Goal: Task Accomplishment & Management: Manage account settings

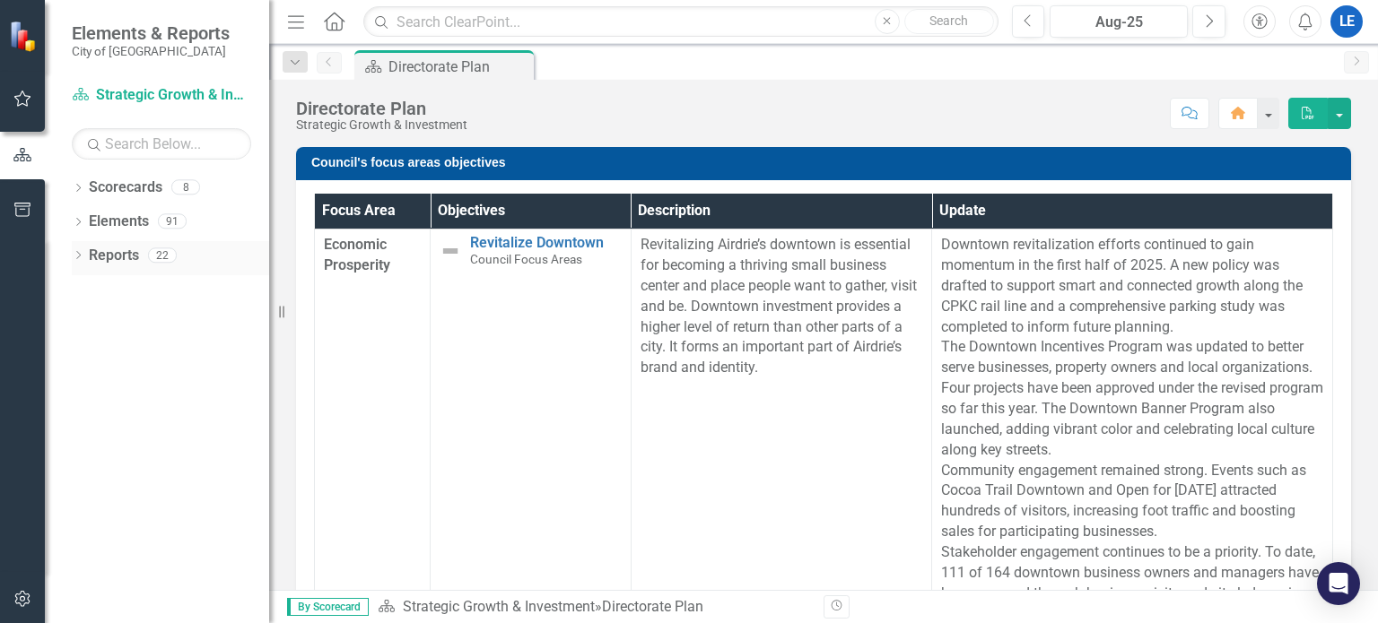
click at [79, 254] on icon "Dropdown" at bounding box center [78, 257] width 13 height 10
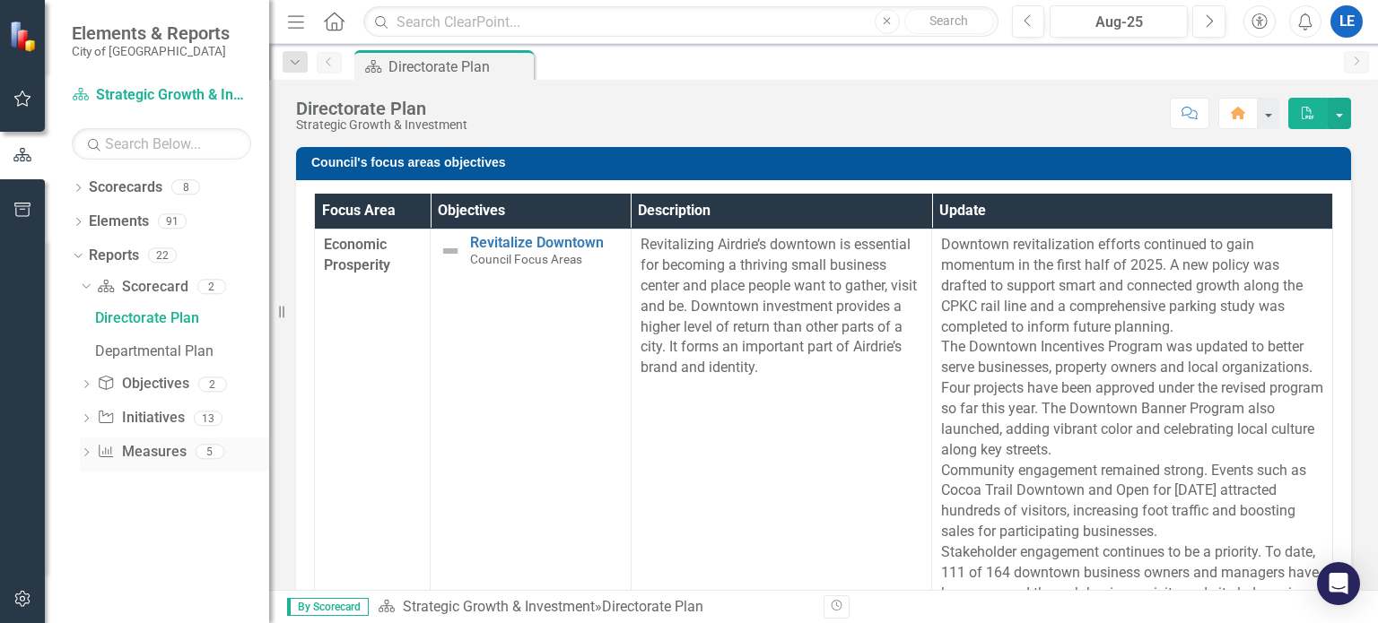
click at [87, 452] on icon at bounding box center [86, 453] width 4 height 8
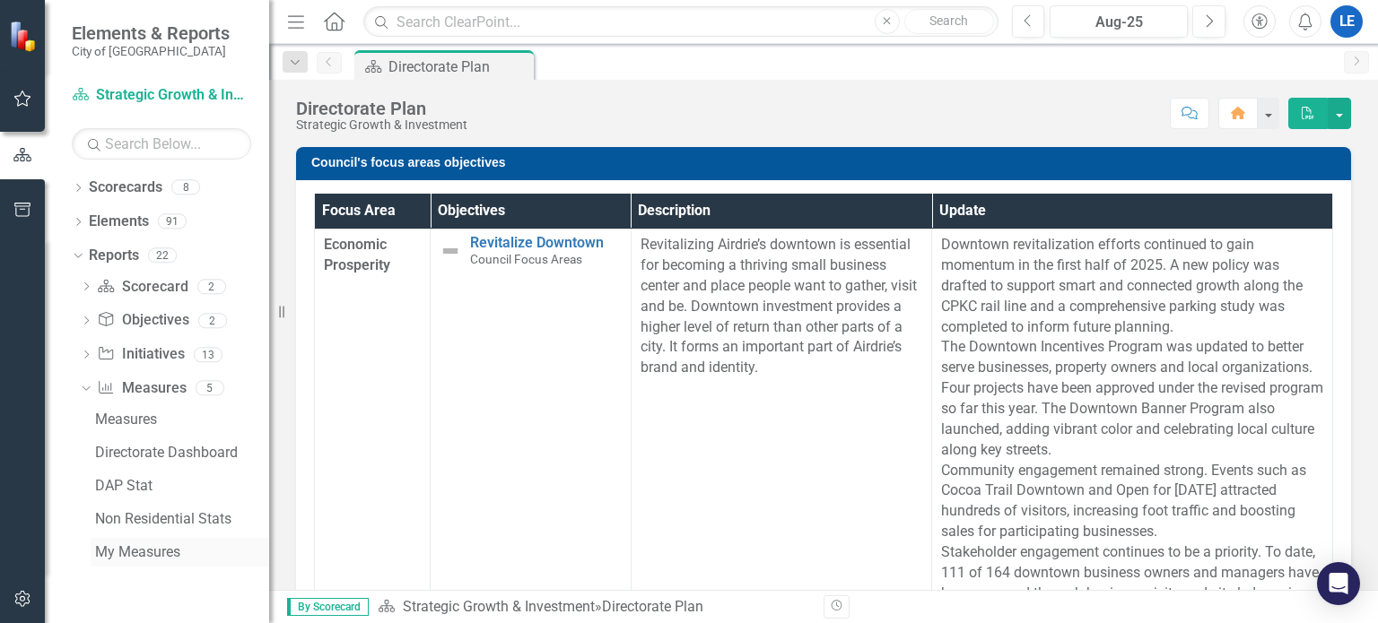
click at [131, 548] on div "My Measures" at bounding box center [182, 553] width 174 height 16
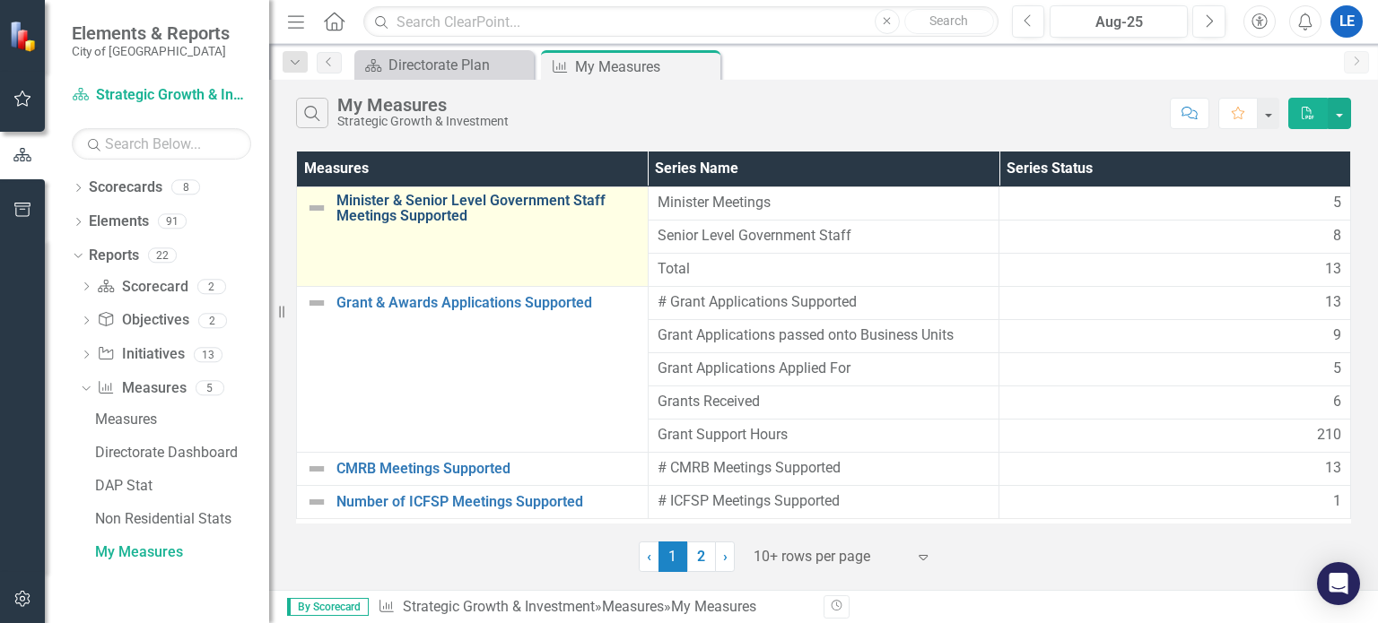
click at [395, 200] on link "Minister & Senior Level Government Staff Meetings Supported" at bounding box center [487, 208] width 302 height 31
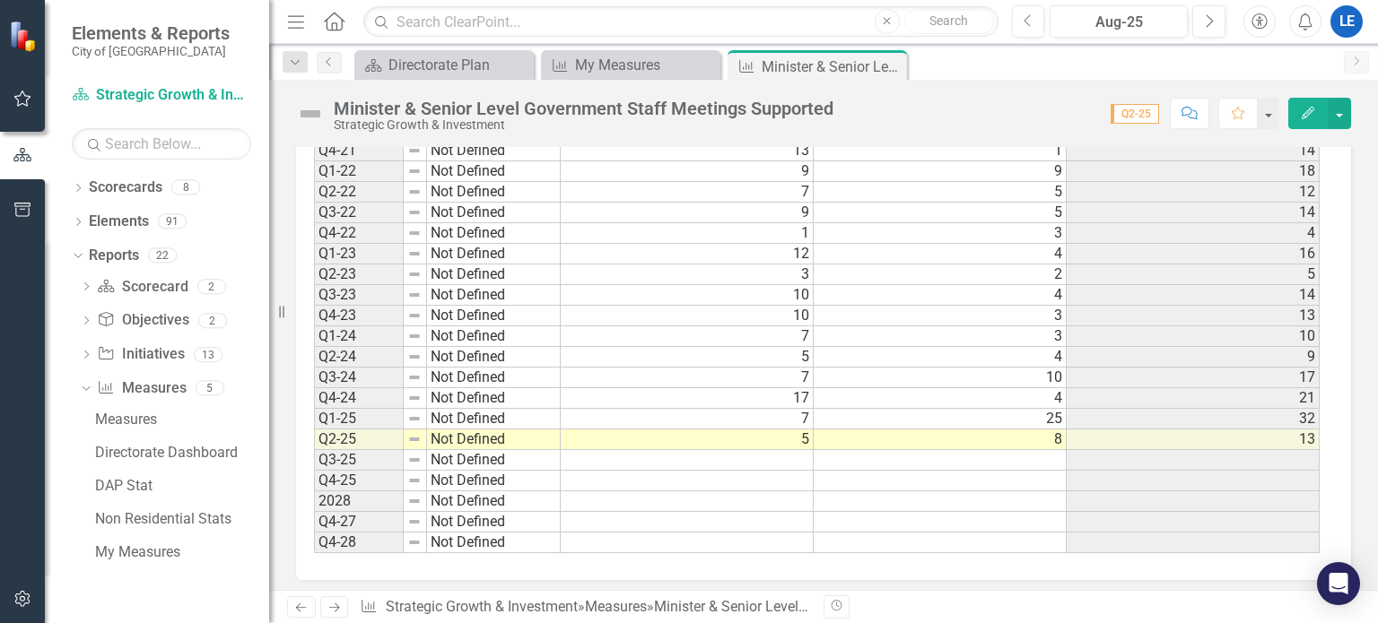
scroll to position [1102, 0]
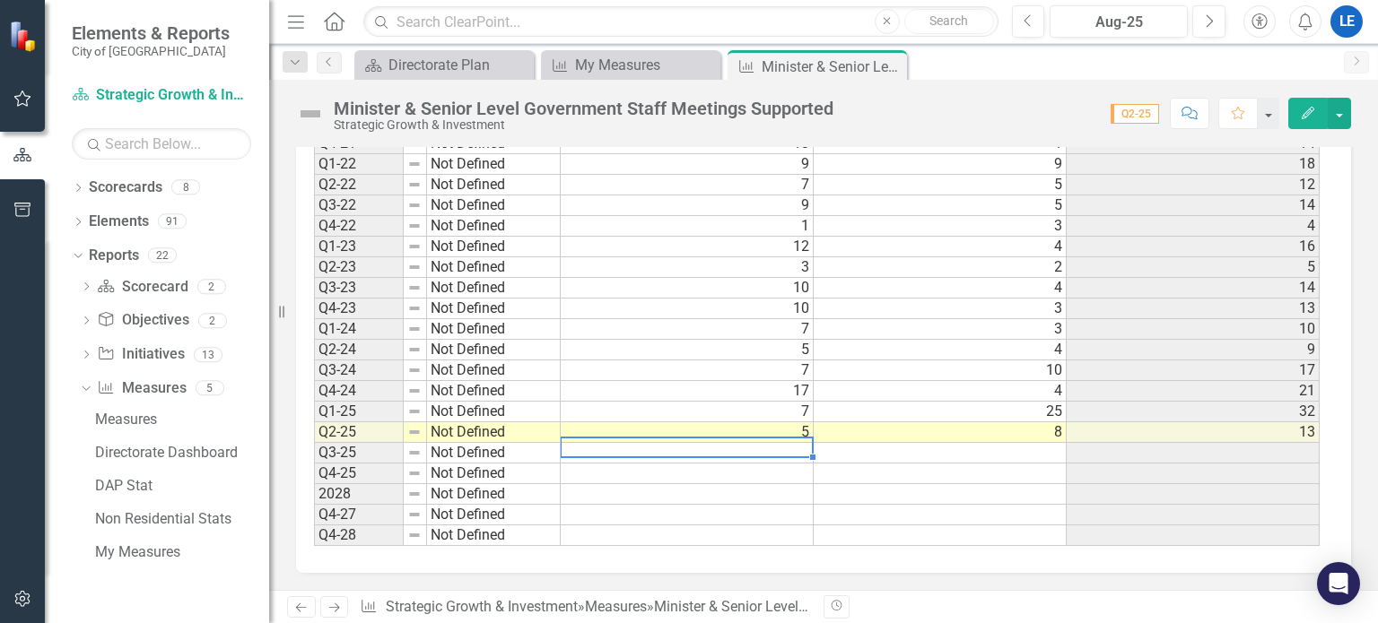
click at [737, 455] on td at bounding box center [687, 453] width 253 height 21
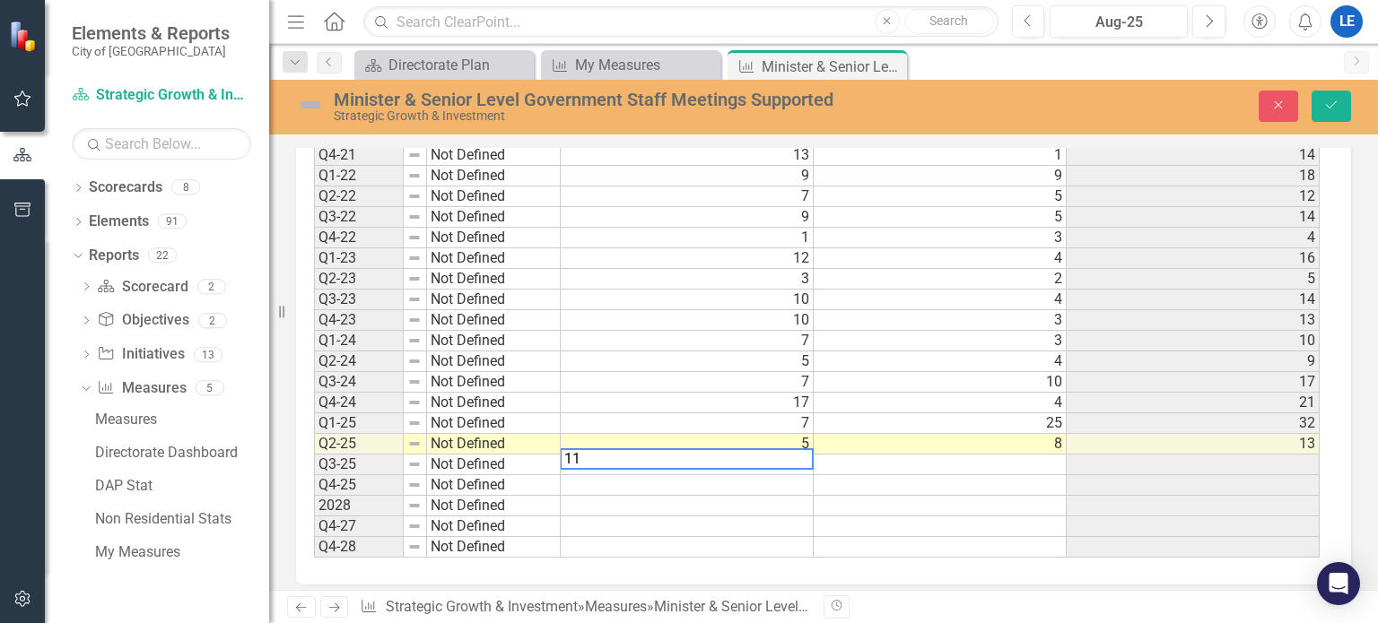
scroll to position [1112, 0]
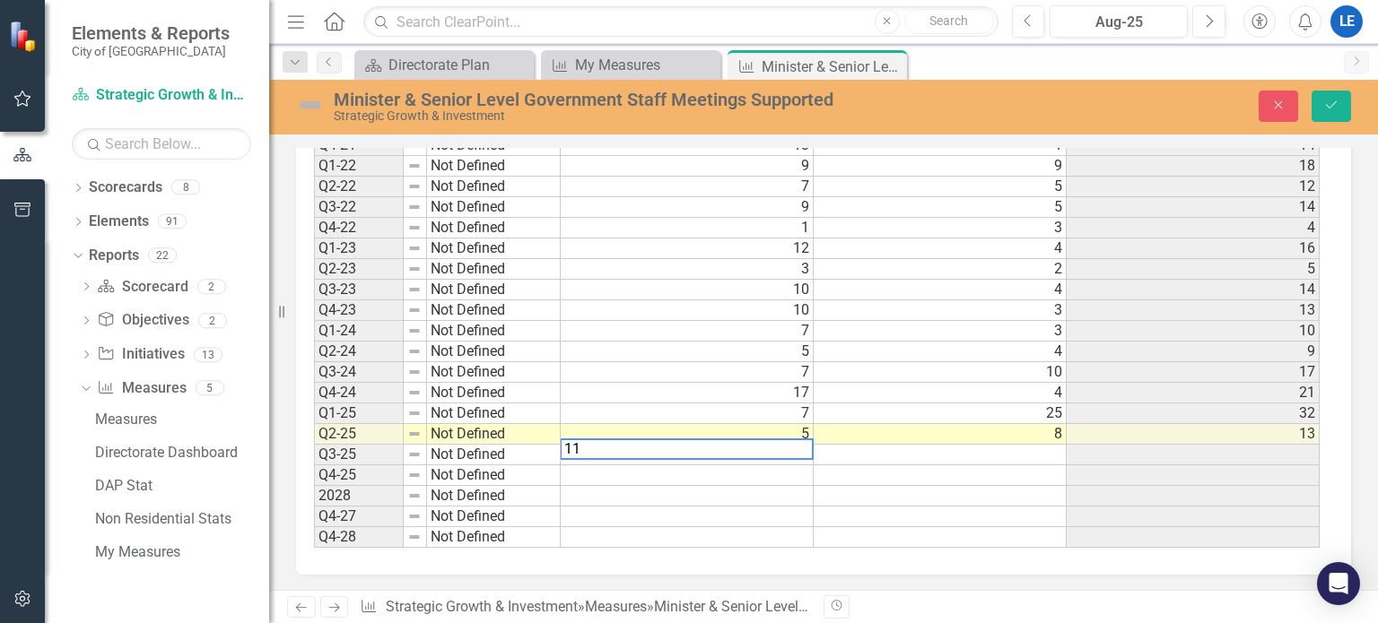
type textarea "11"
click at [918, 451] on td at bounding box center [940, 455] width 253 height 21
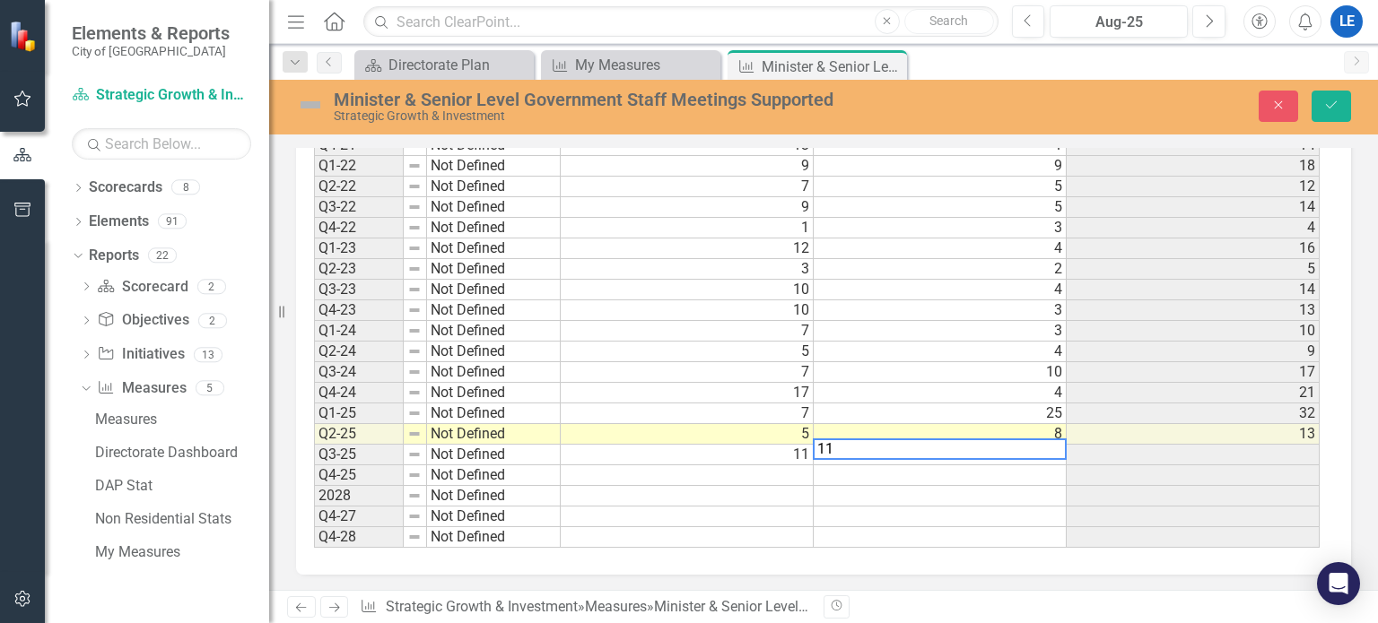
type textarea "11"
click at [1190, 452] on td at bounding box center [1193, 455] width 253 height 21
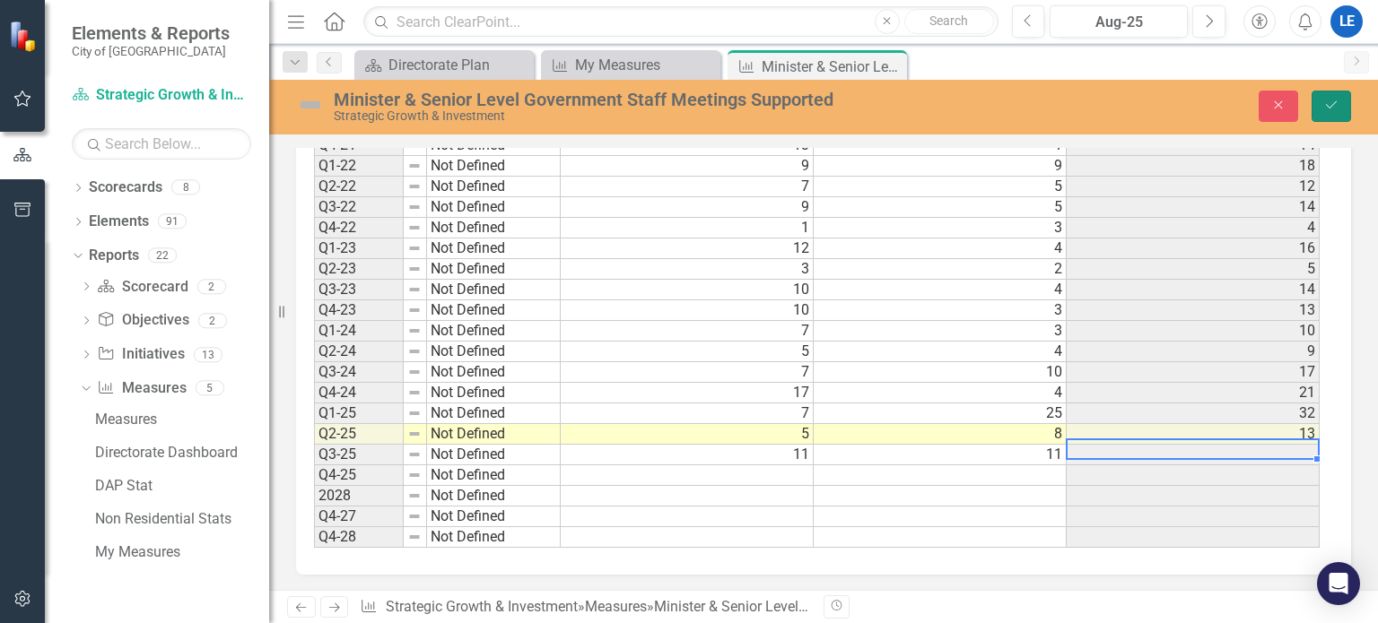
click at [1335, 100] on icon "Save" at bounding box center [1331, 105] width 16 height 13
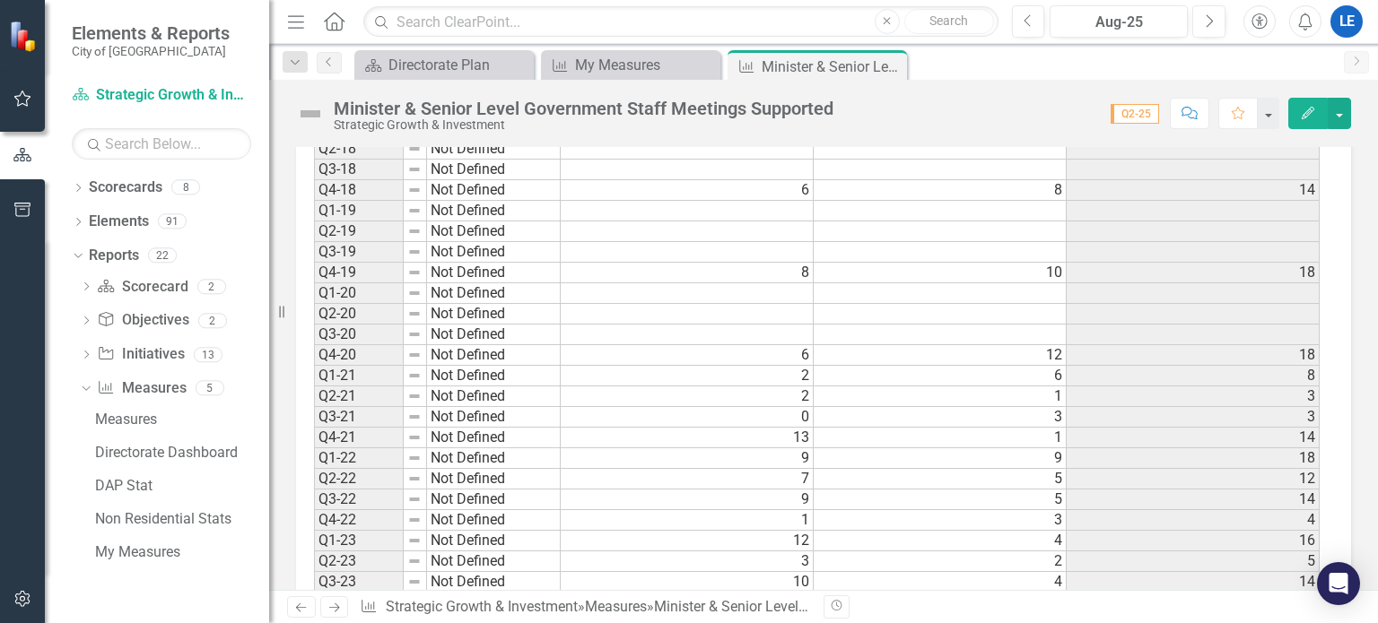
scroll to position [1102, 0]
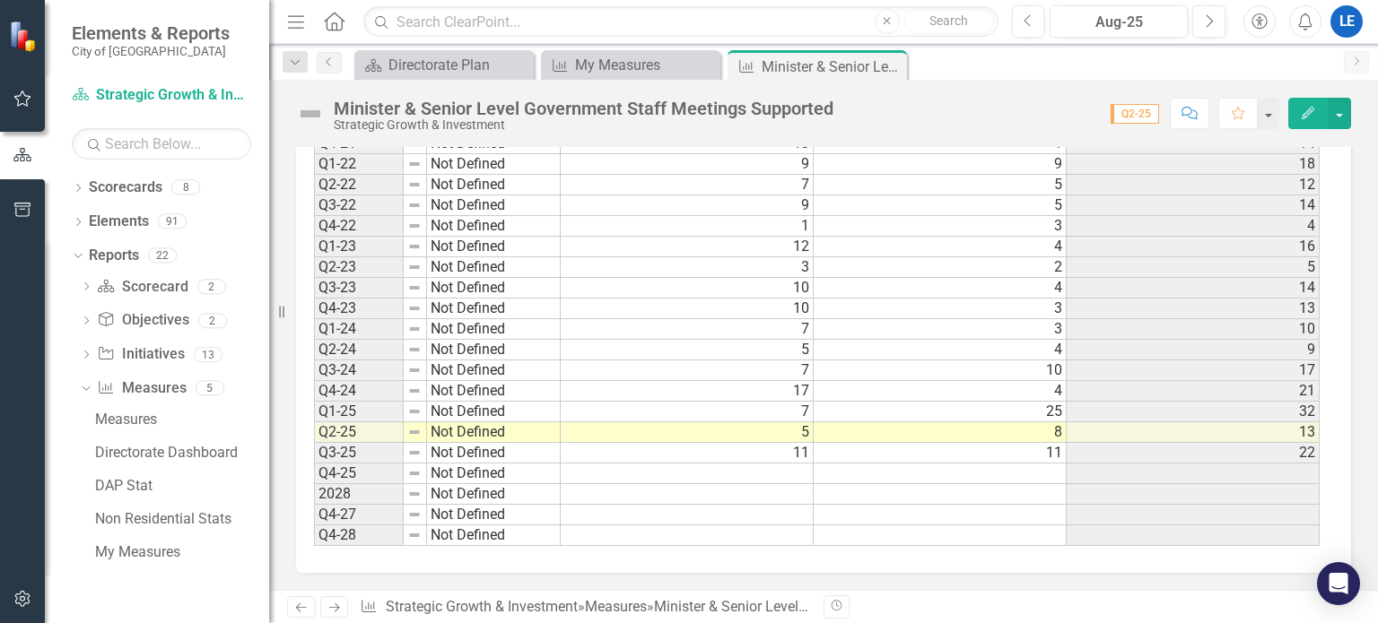
click at [1236, 450] on td "22" at bounding box center [1193, 453] width 253 height 21
click at [941, 449] on td "11" at bounding box center [940, 453] width 253 height 21
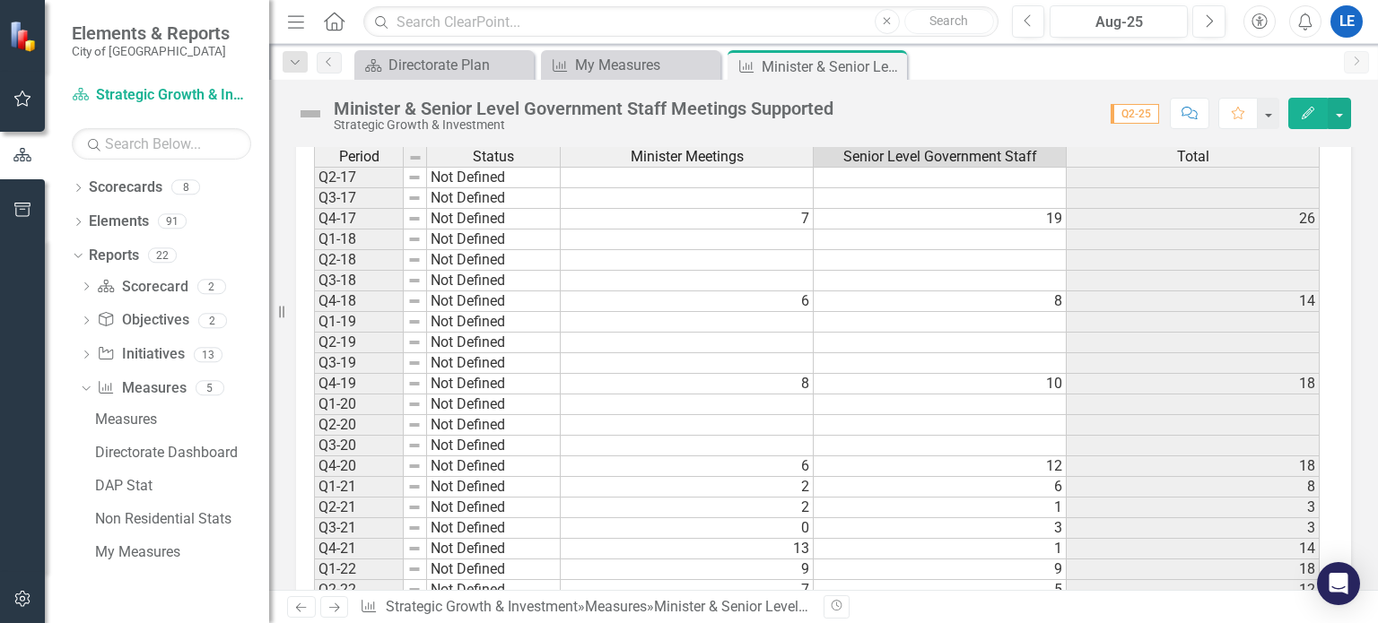
scroll to position [653, 0]
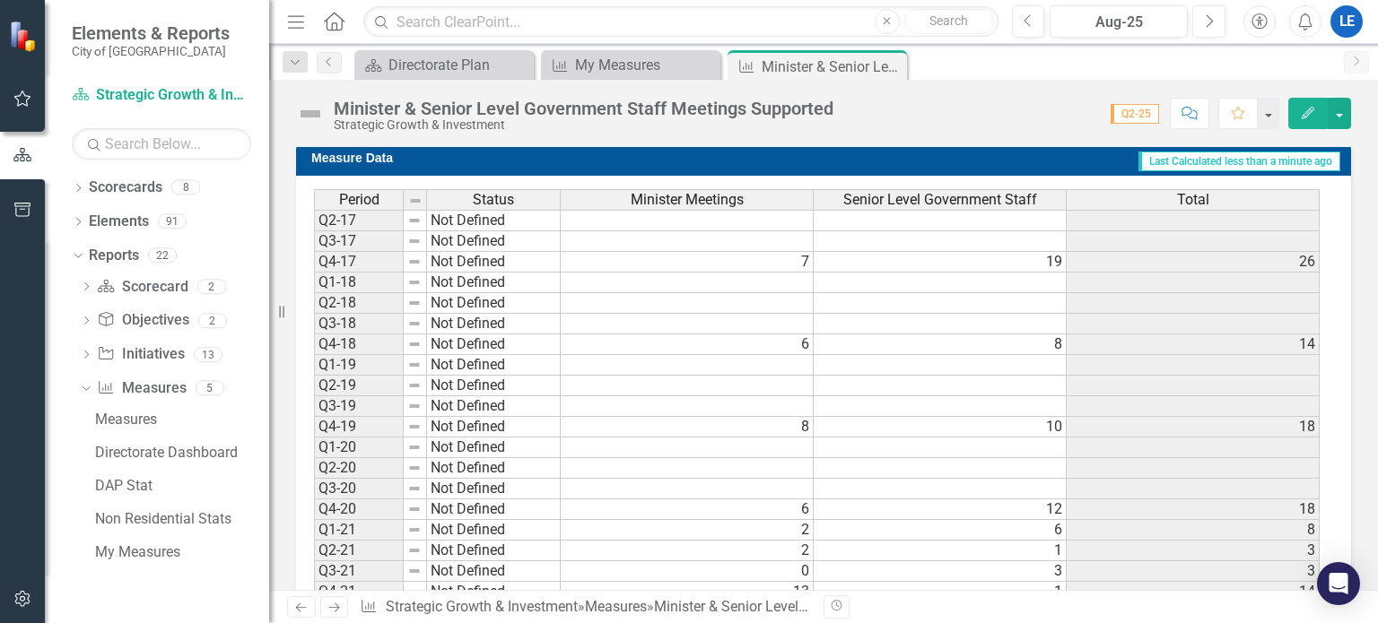
click at [1131, 109] on span "Q2-25" at bounding box center [1135, 114] width 48 height 20
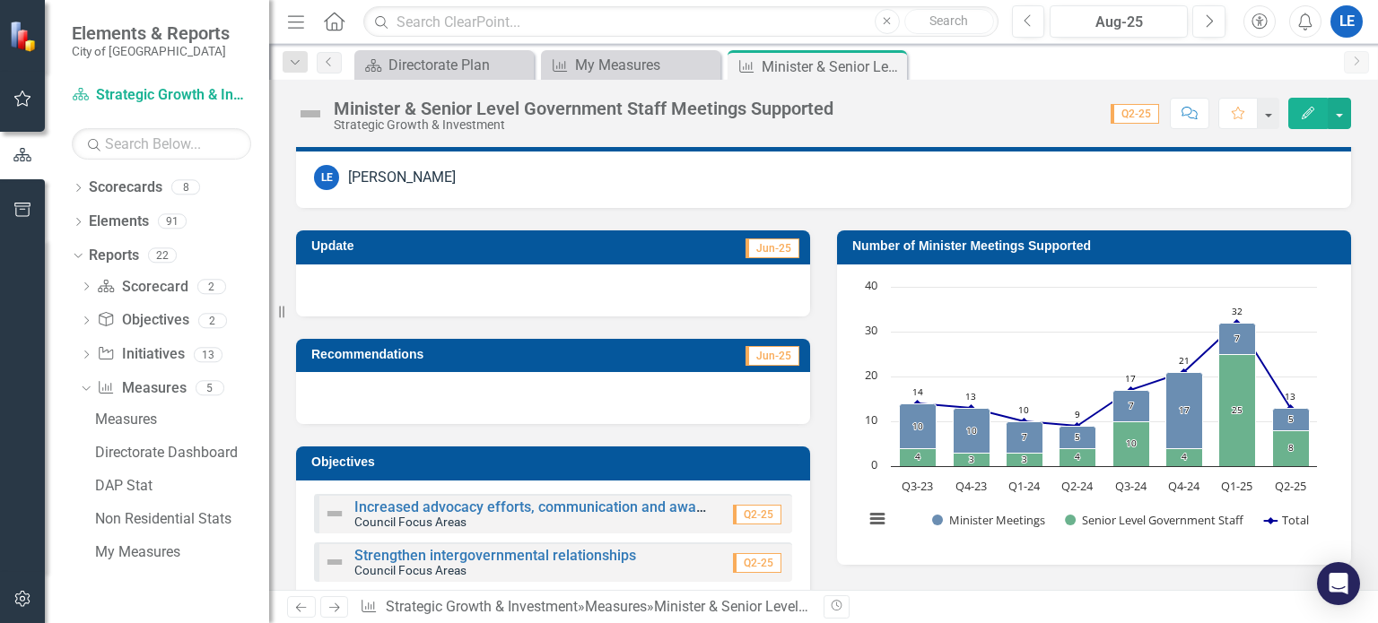
scroll to position [25, 0]
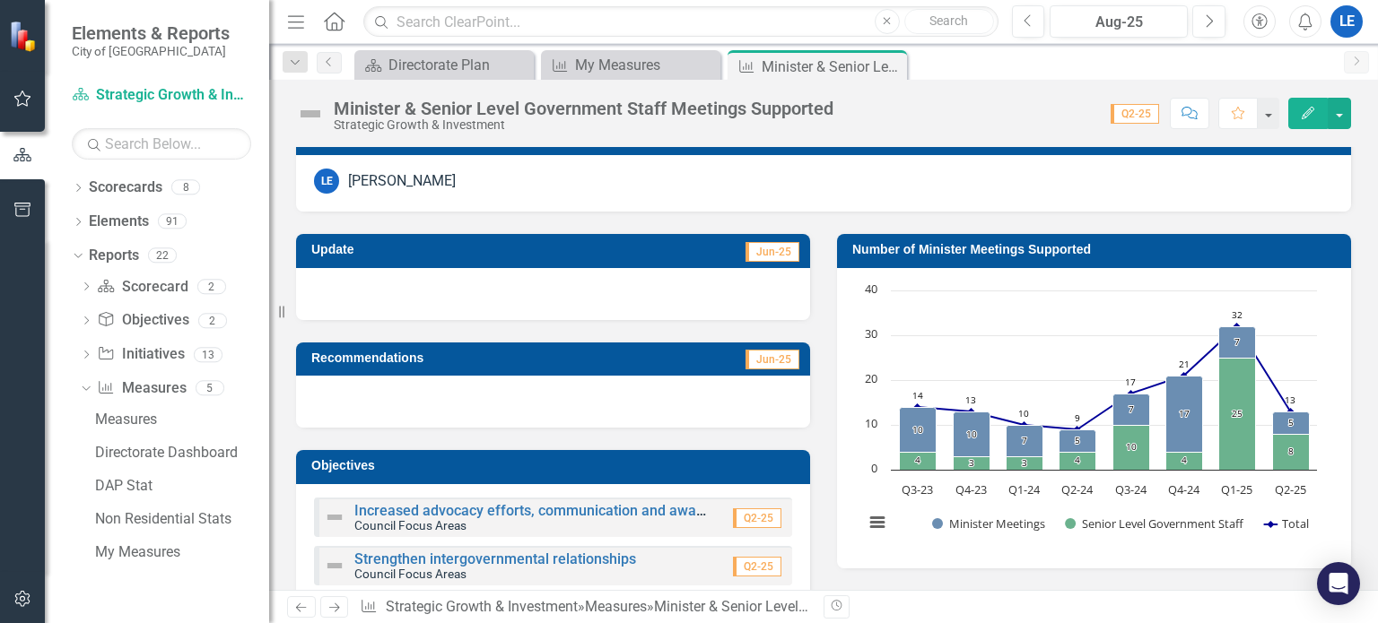
click at [1133, 114] on span "Q2-25" at bounding box center [1135, 114] width 48 height 20
click at [621, 57] on div "My Measures" at bounding box center [634, 65] width 118 height 22
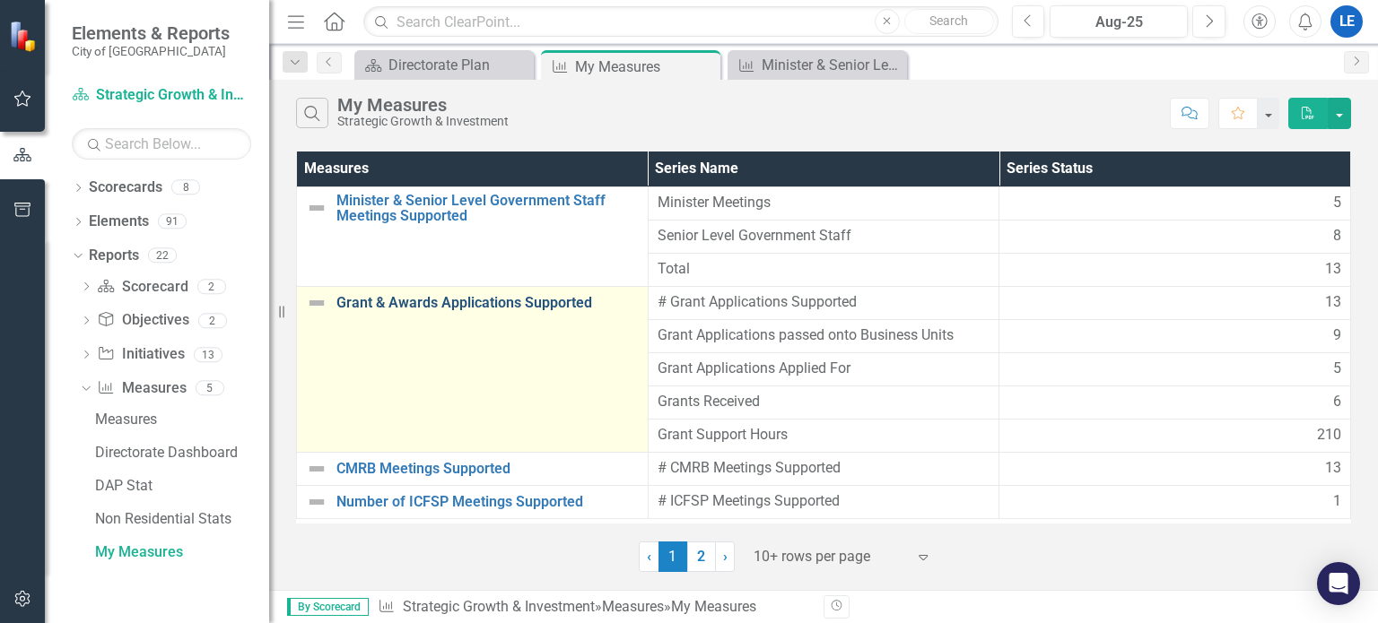
click at [426, 301] on link "Grant & Awards Applications Supported" at bounding box center [487, 303] width 302 height 16
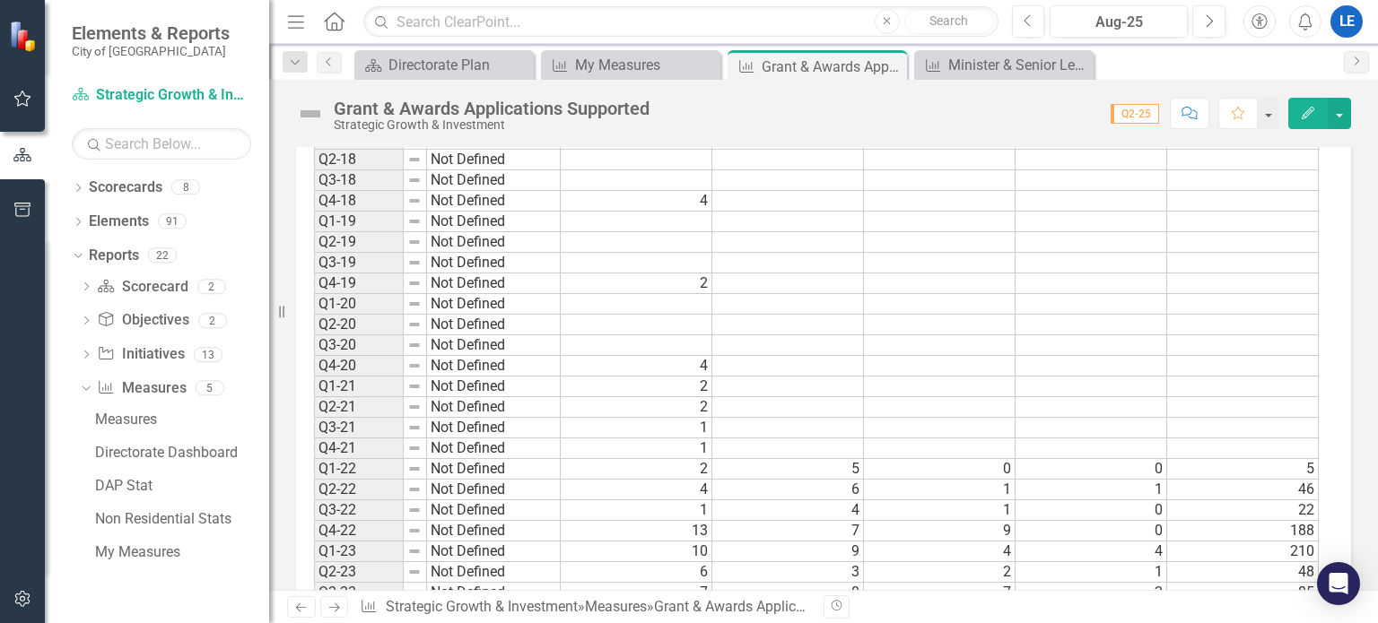
scroll to position [1346, 0]
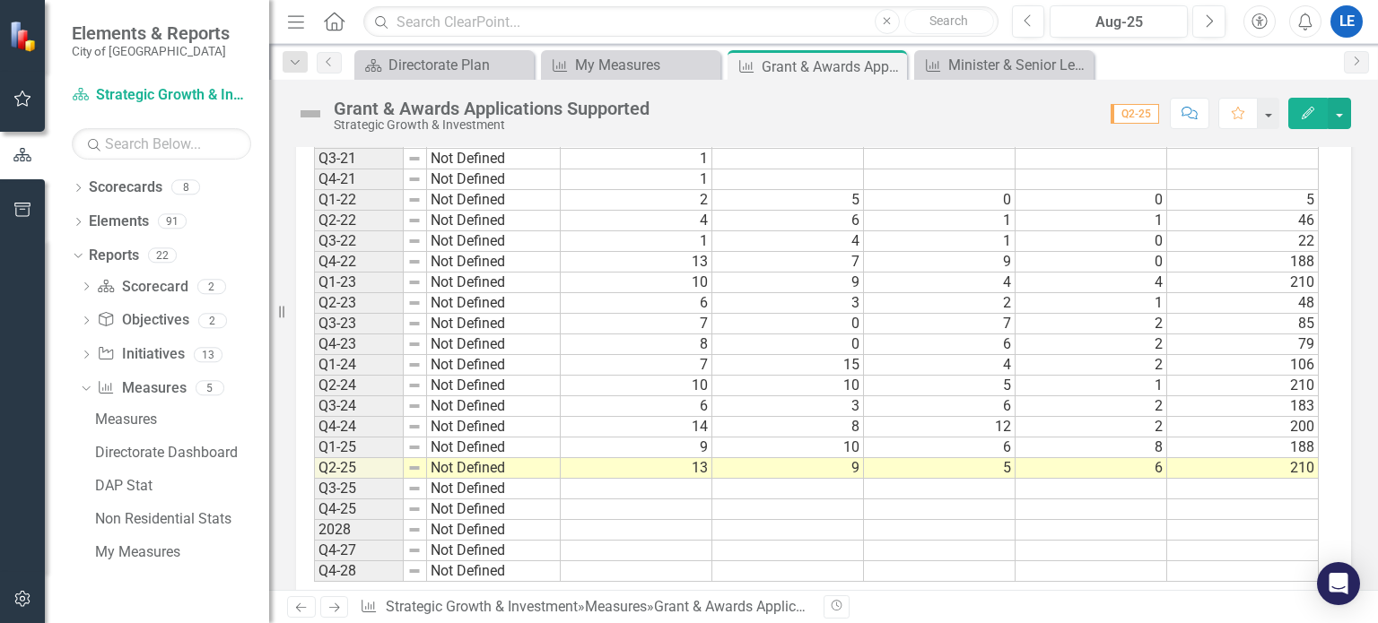
click at [648, 481] on td at bounding box center [637, 489] width 152 height 21
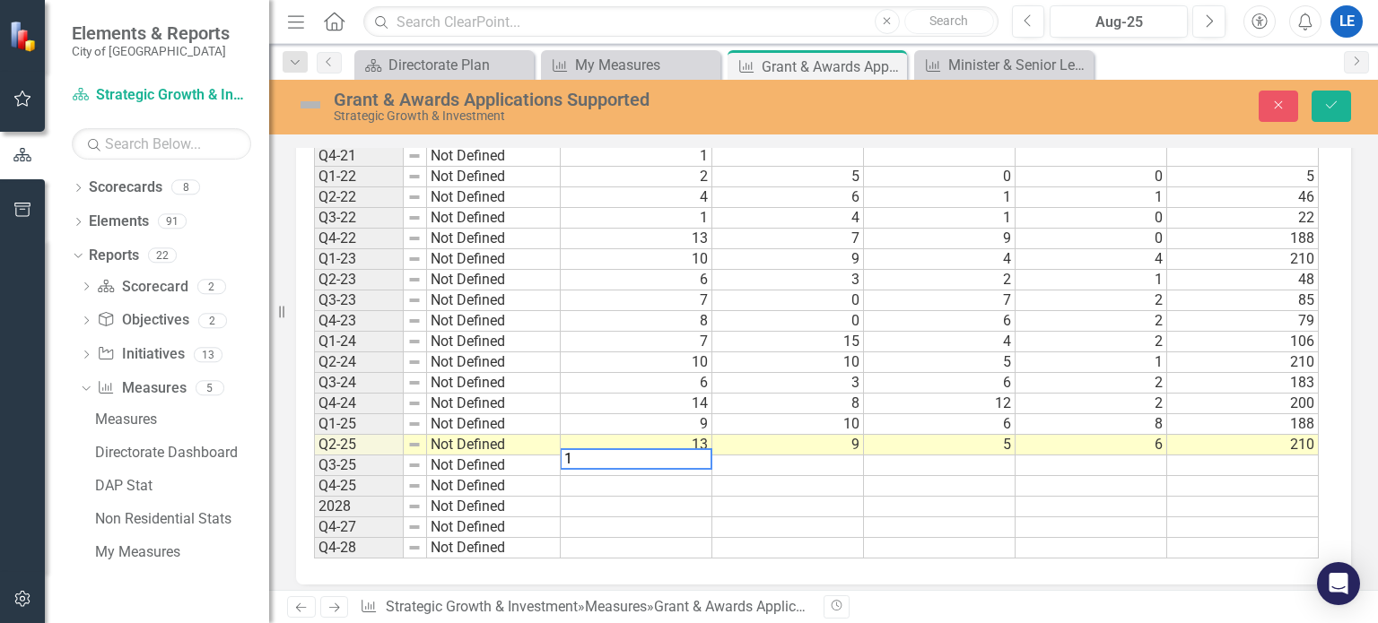
scroll to position [1390, 0]
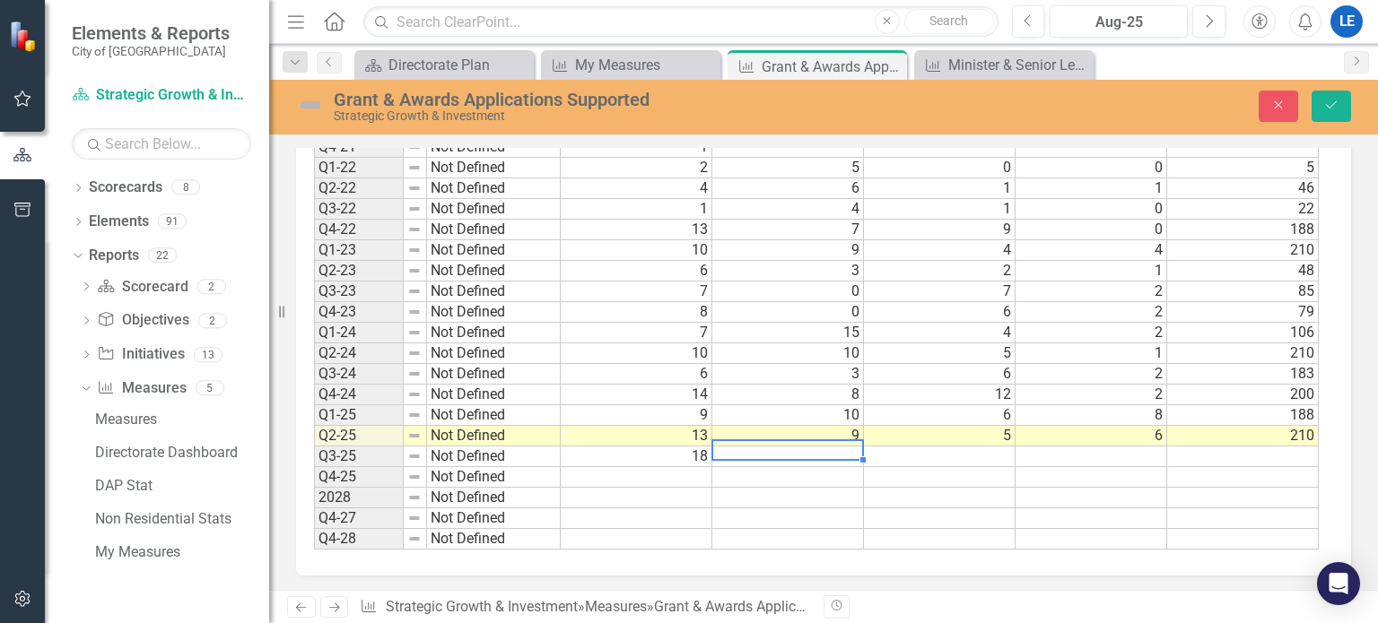
click at [788, 447] on td at bounding box center [788, 457] width 152 height 21
type textarea "0"
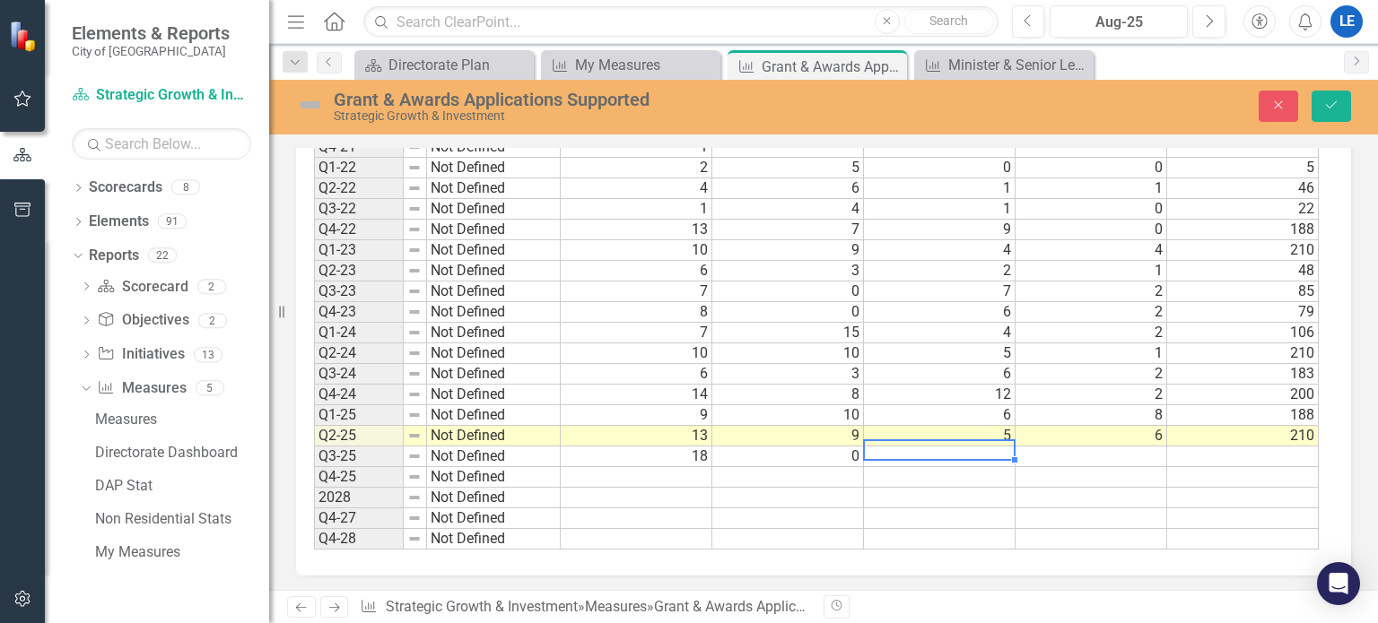
type textarea "6"
type textarea "5"
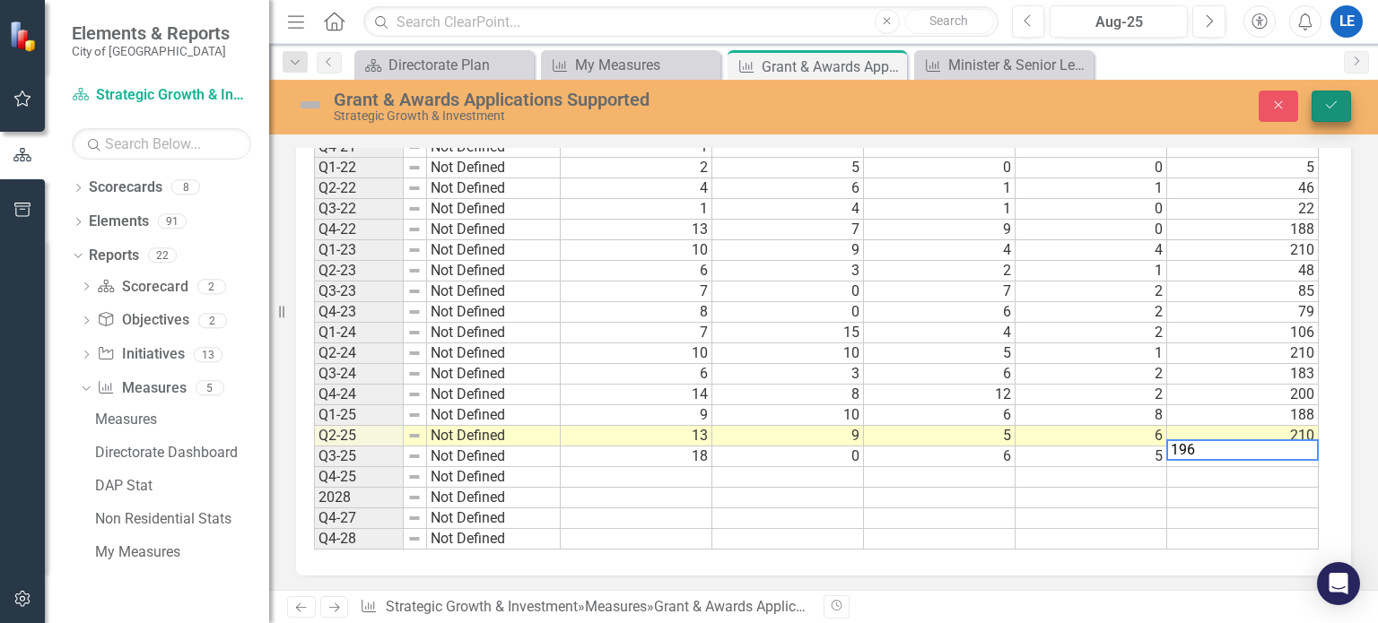
type textarea "196"
click at [1331, 98] on button "Save" at bounding box center [1331, 106] width 39 height 31
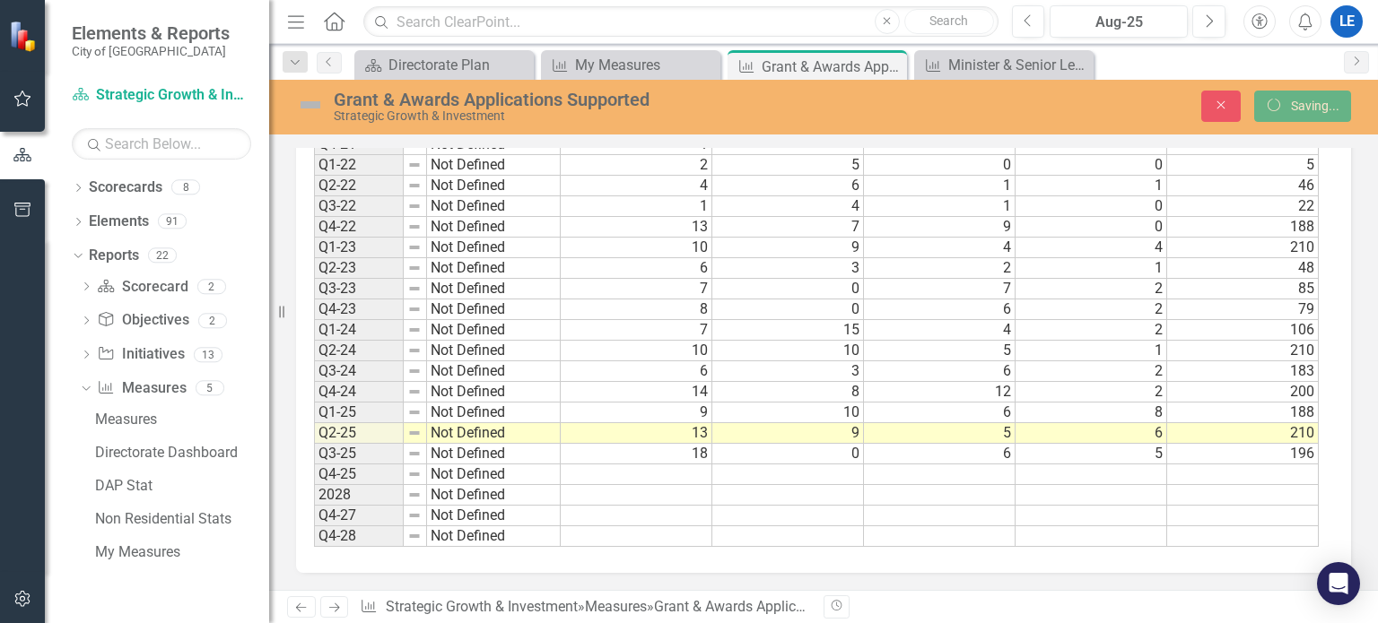
scroll to position [0, 0]
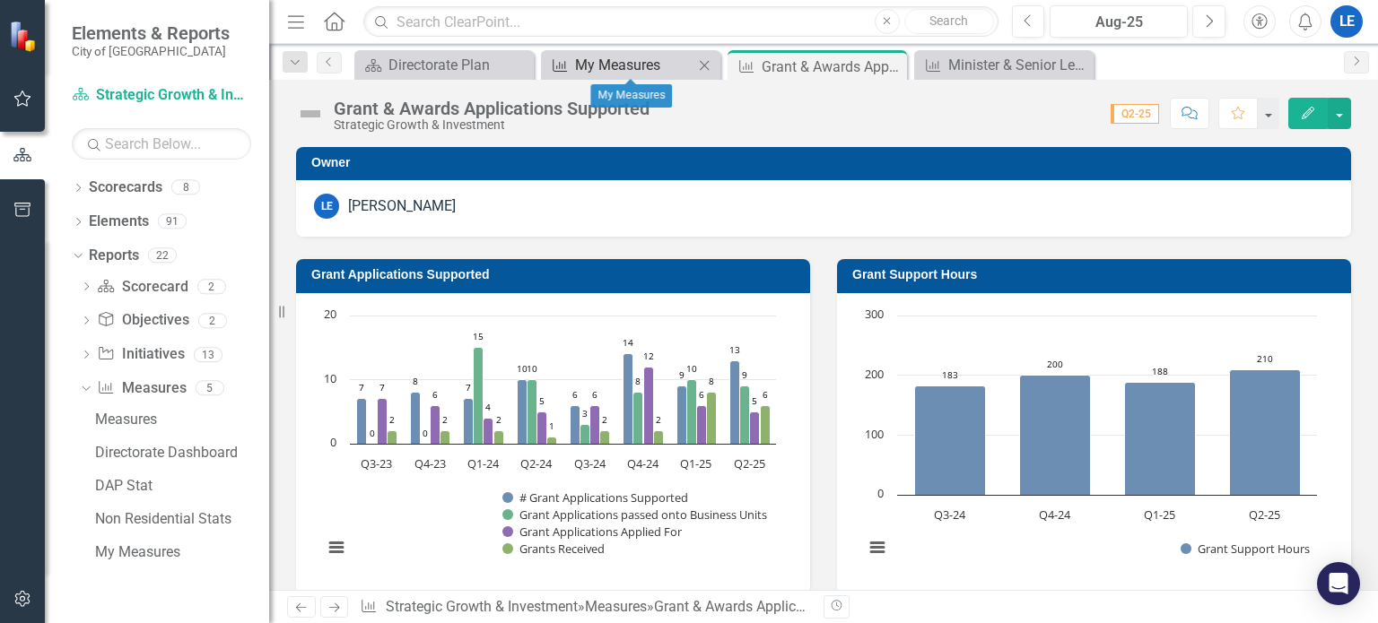
click at [619, 56] on div "My Measures" at bounding box center [634, 65] width 118 height 22
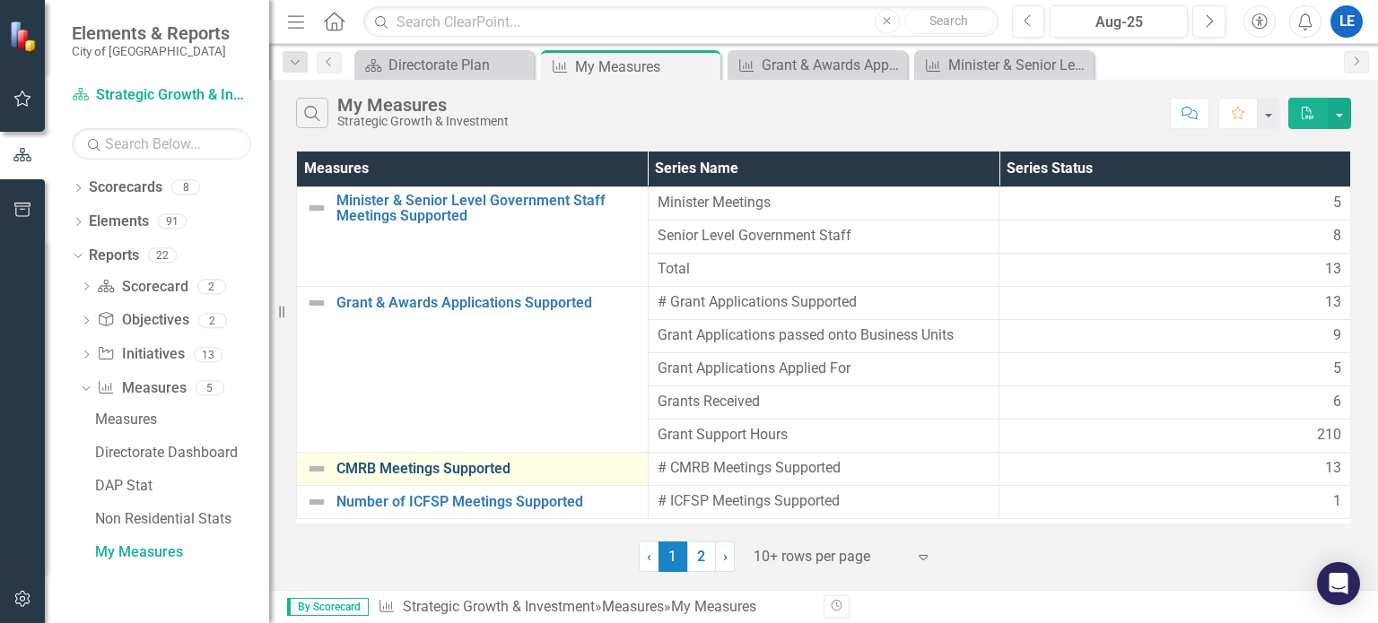
click at [434, 466] on link "CMRB Meetings Supported" at bounding box center [487, 469] width 302 height 16
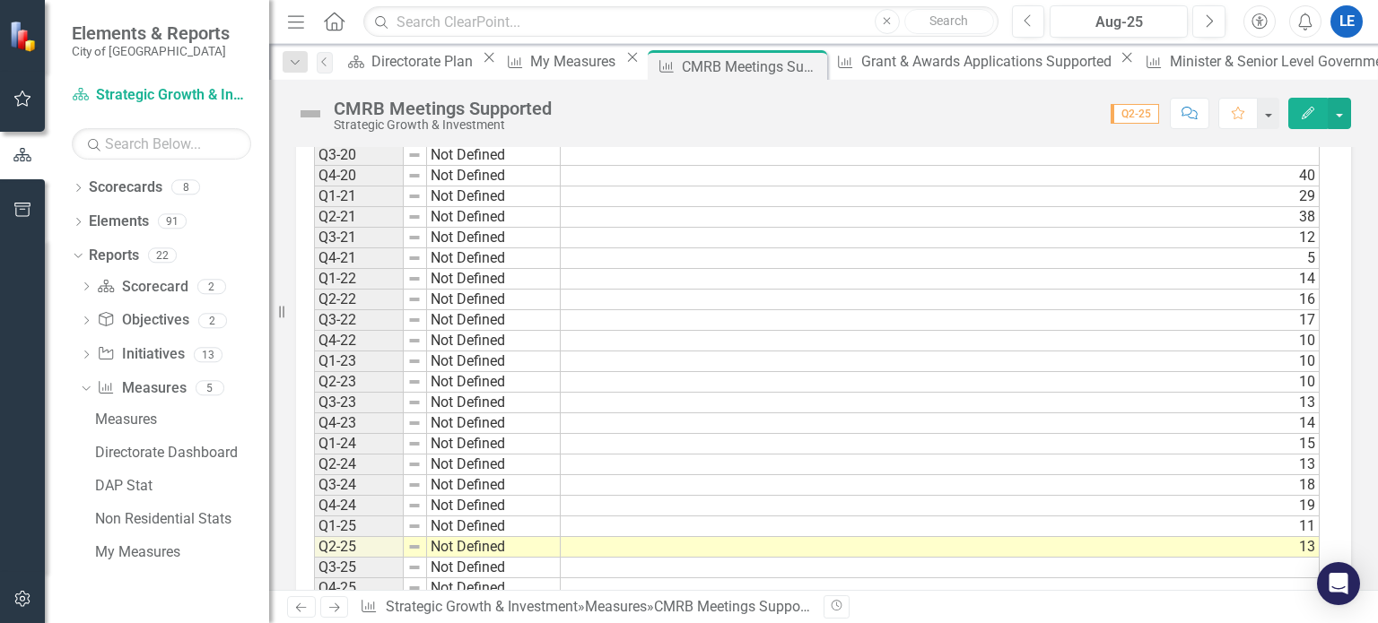
scroll to position [1102, 0]
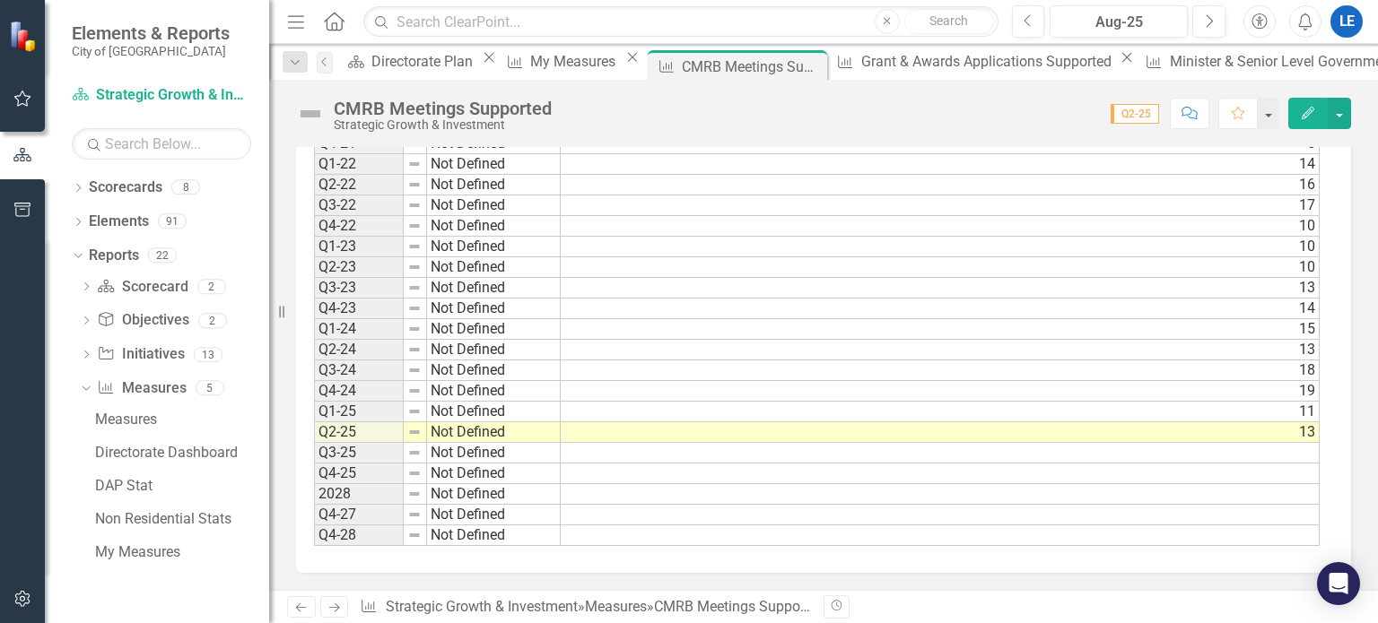
click at [862, 451] on td at bounding box center [940, 453] width 759 height 21
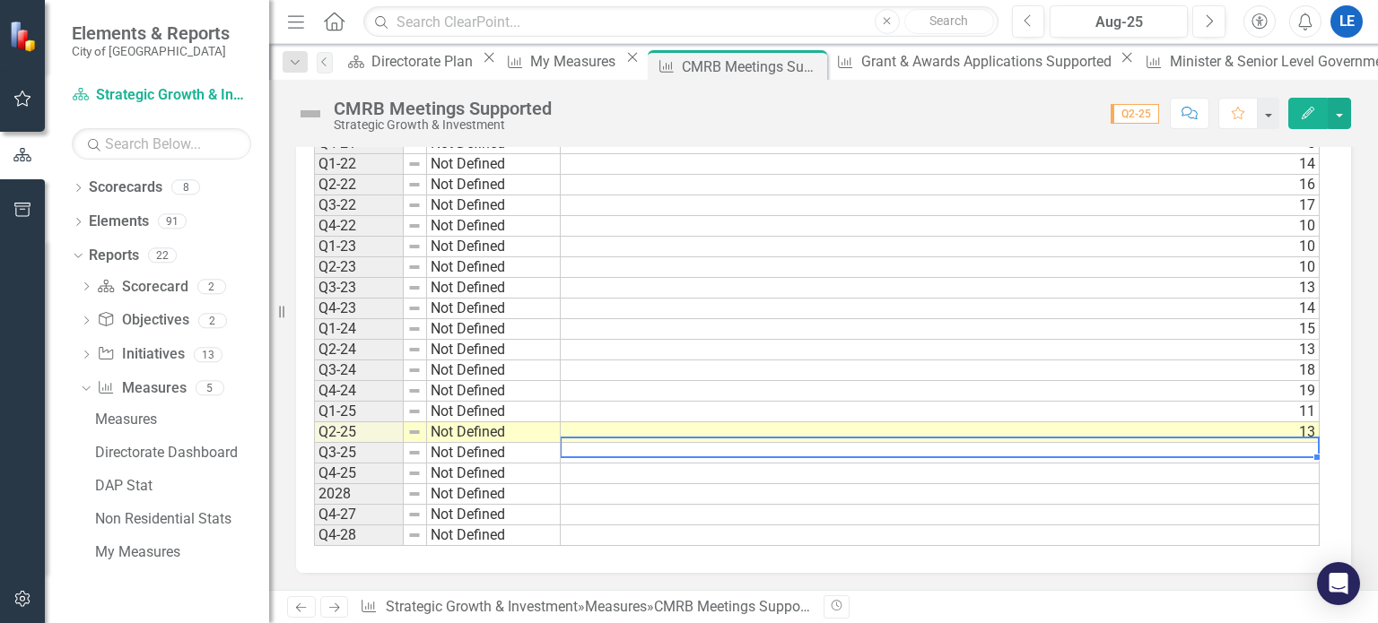
type textarea "9"
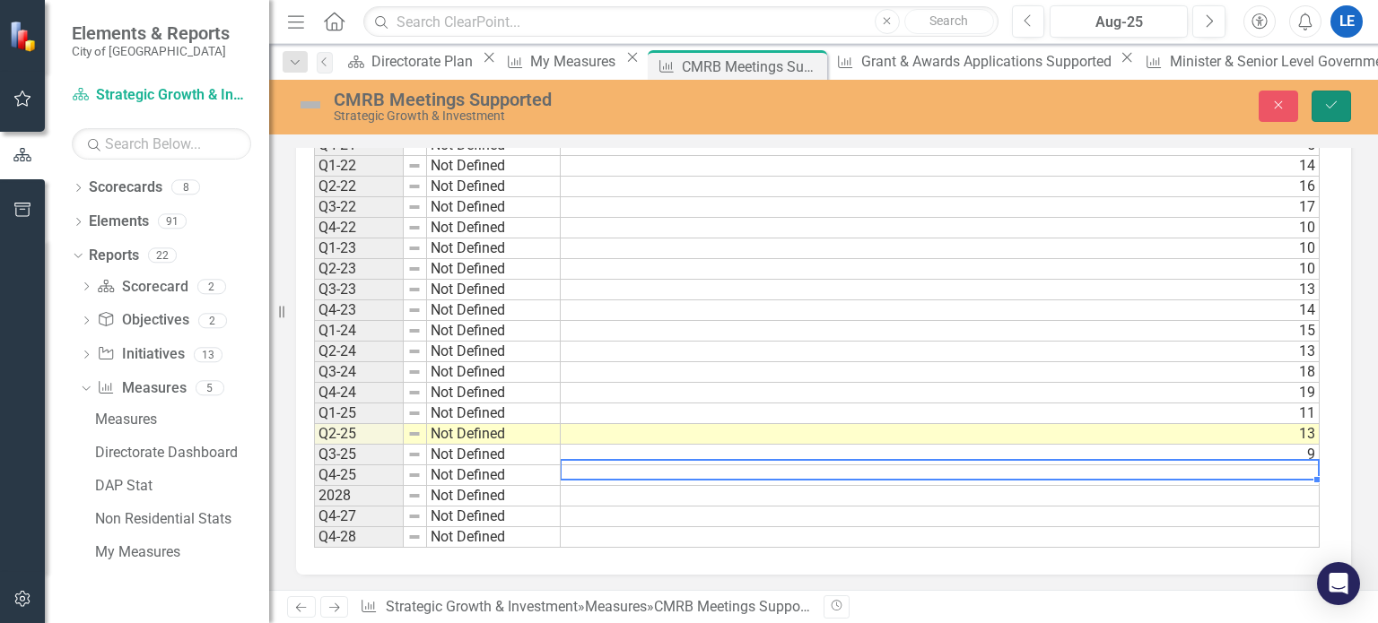
click at [1330, 105] on icon "Save" at bounding box center [1331, 105] width 16 height 13
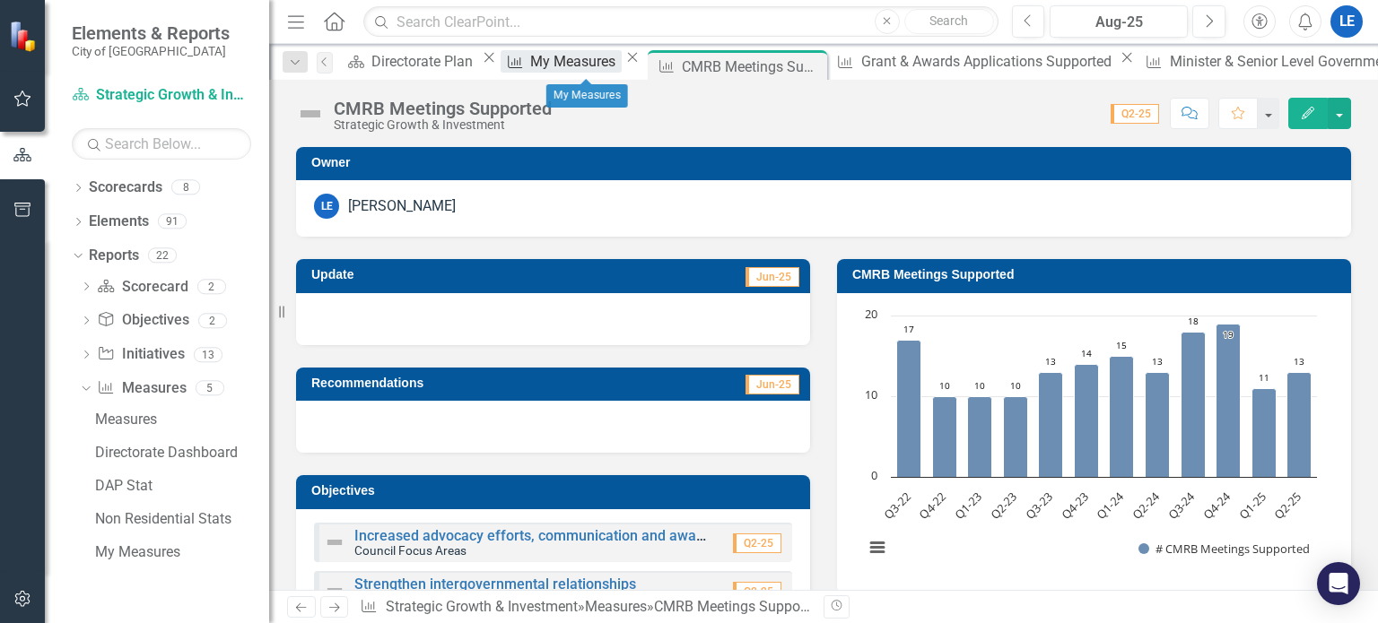
click at [593, 53] on div "My Measures" at bounding box center [575, 61] width 91 height 22
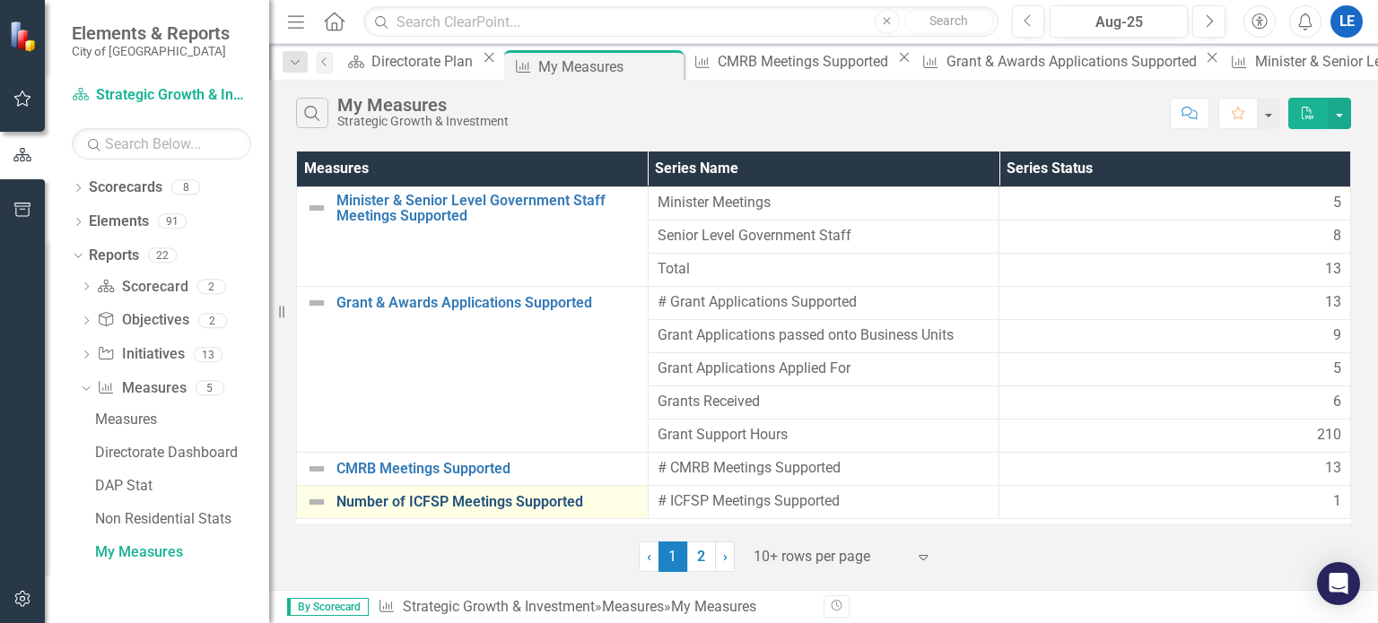
click at [458, 504] on link "Number of ICFSP Meetings Supported" at bounding box center [487, 502] width 302 height 16
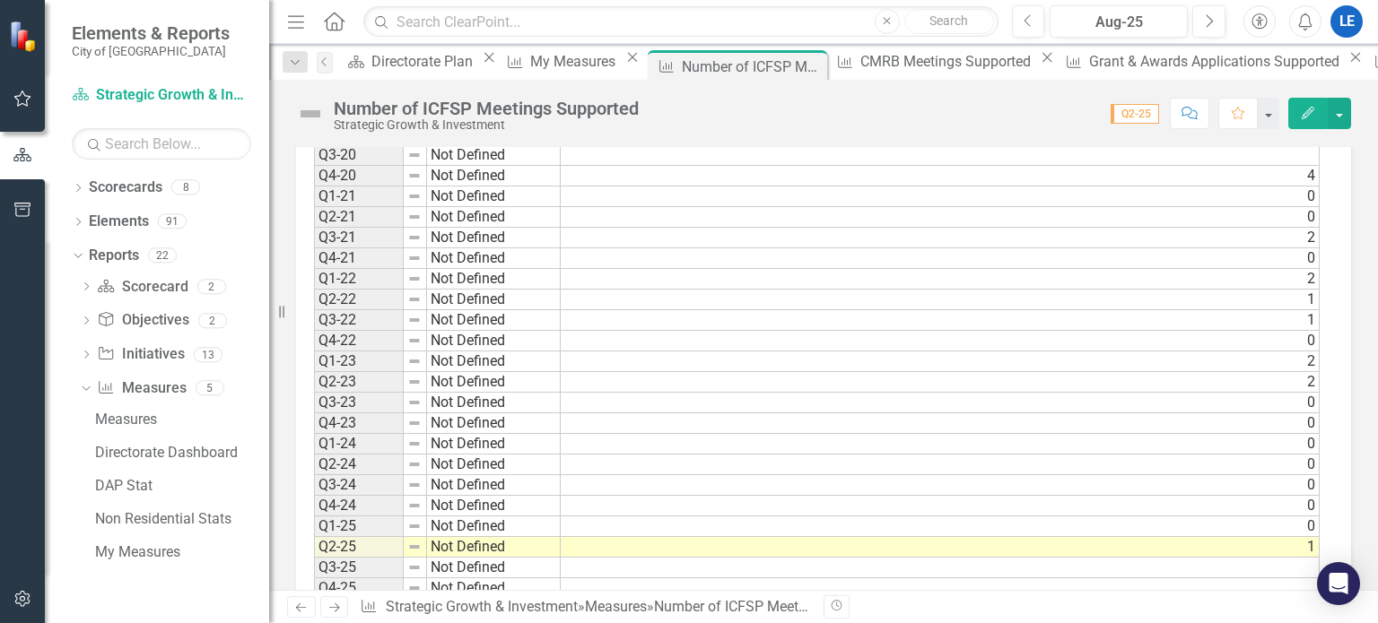
scroll to position [1077, 0]
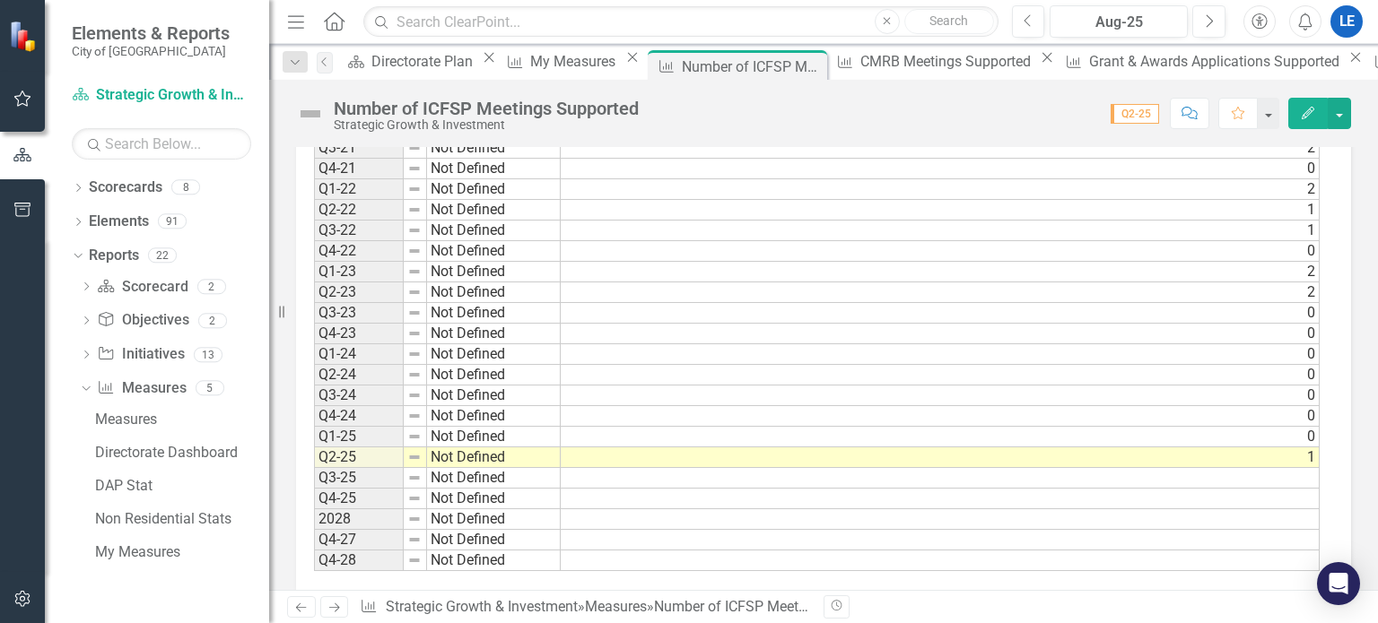
click at [707, 473] on td at bounding box center [940, 478] width 759 height 21
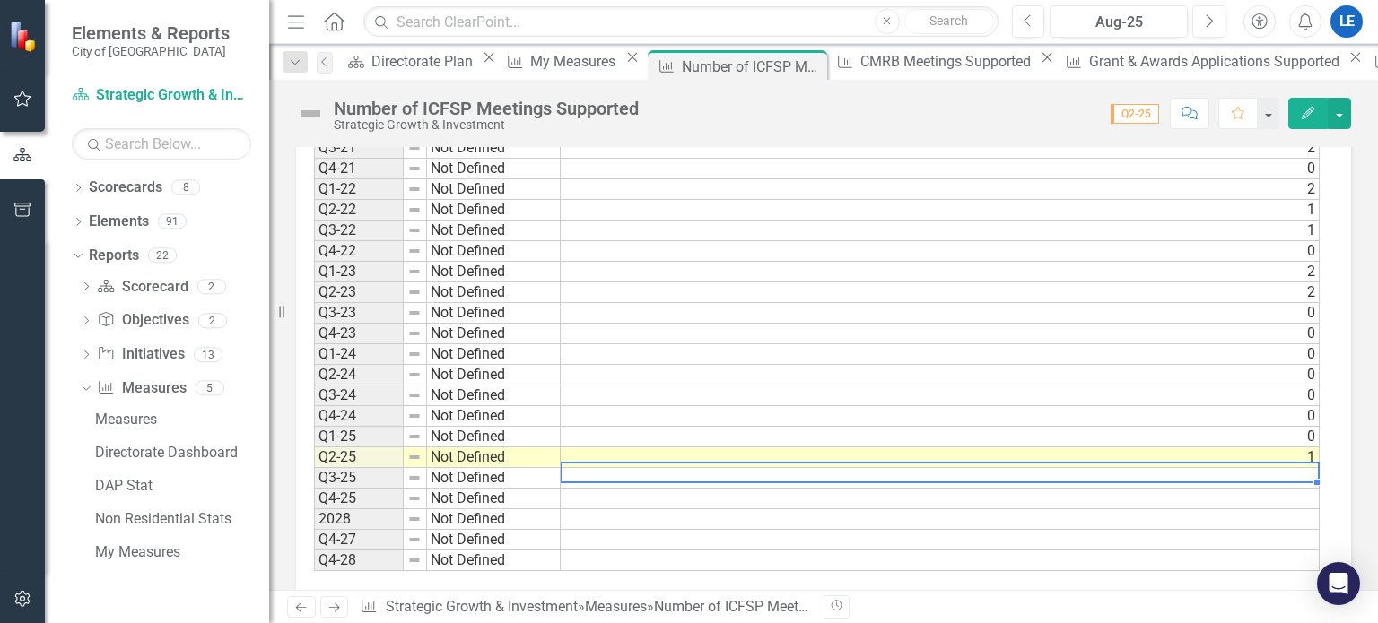
type textarea "1"
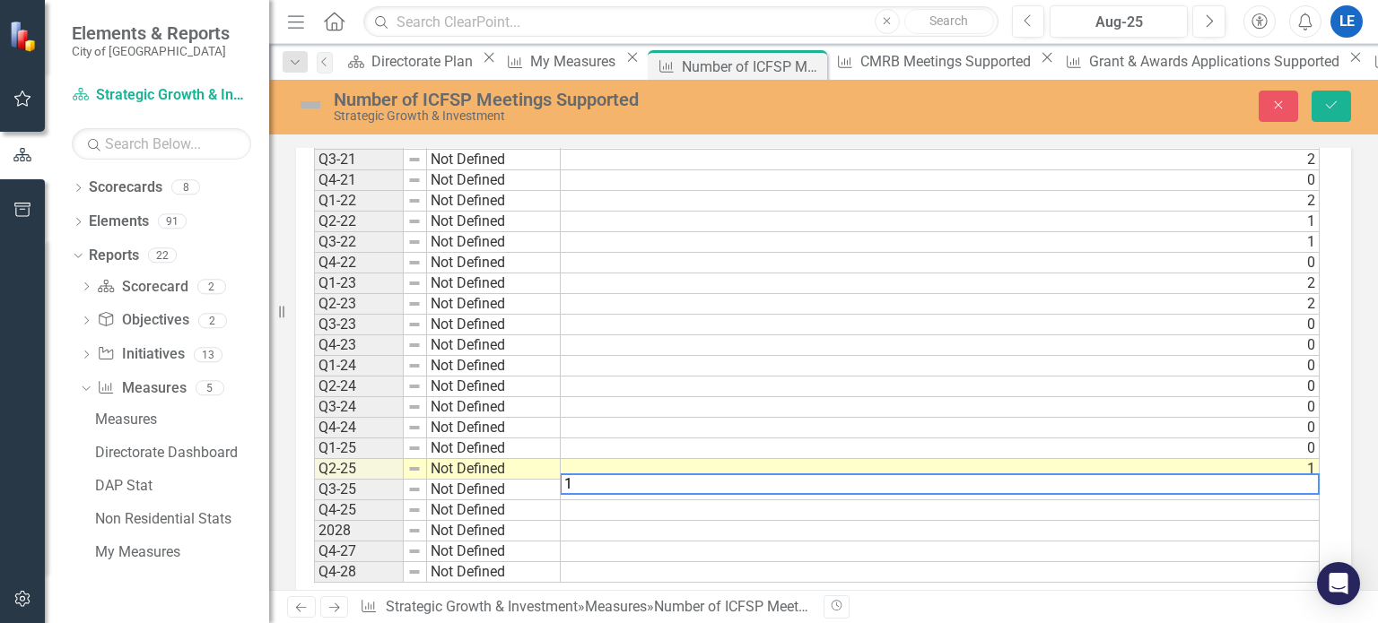
scroll to position [1086, 0]
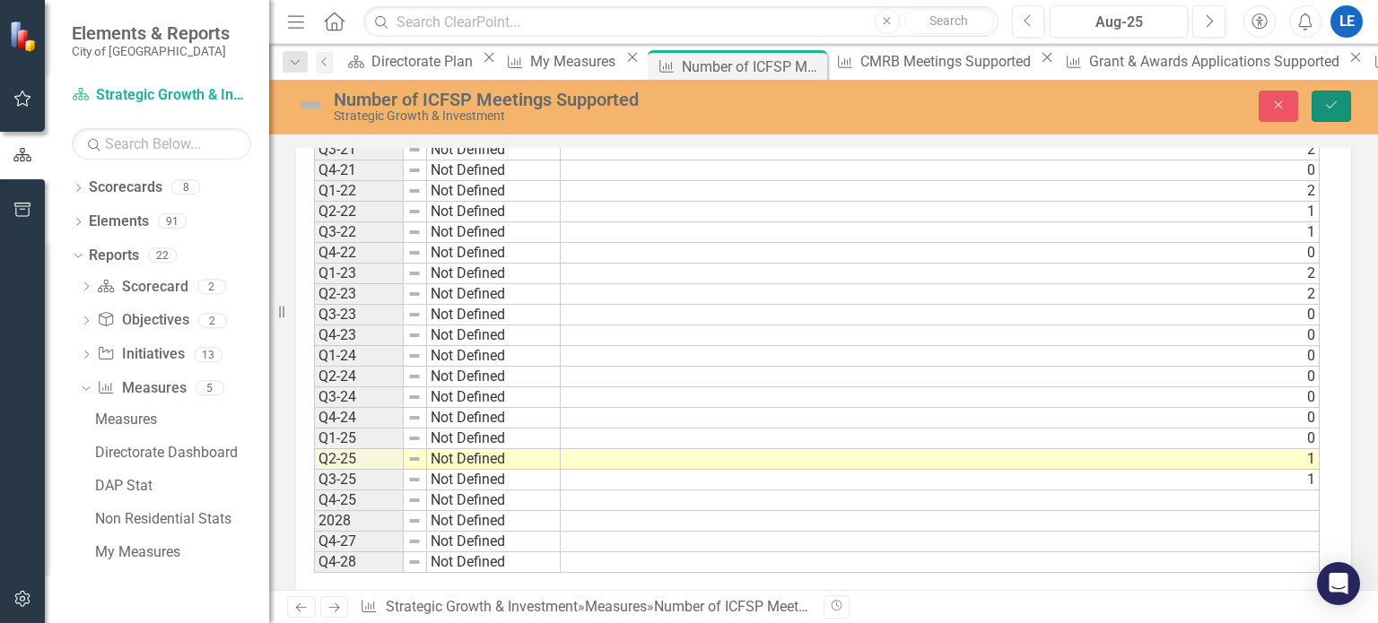
click at [1324, 104] on icon "Save" at bounding box center [1331, 105] width 16 height 13
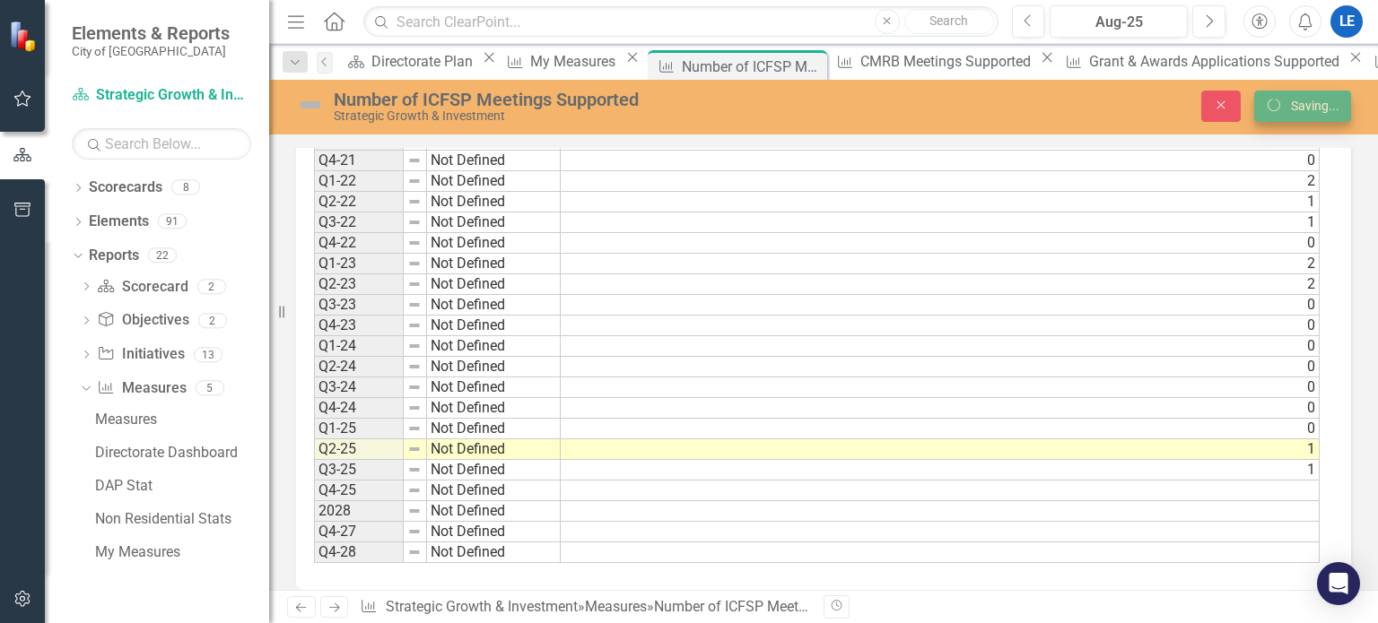
scroll to position [1077, 0]
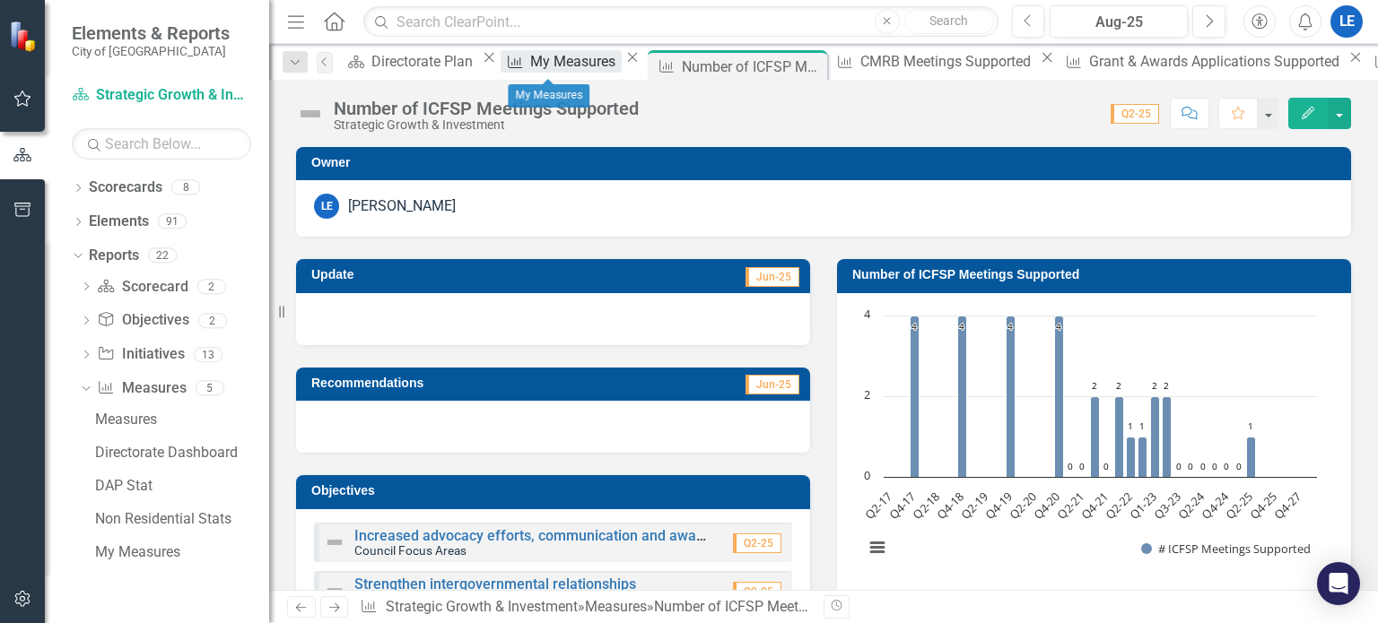
click at [562, 67] on div "My Measures" at bounding box center [575, 61] width 91 height 22
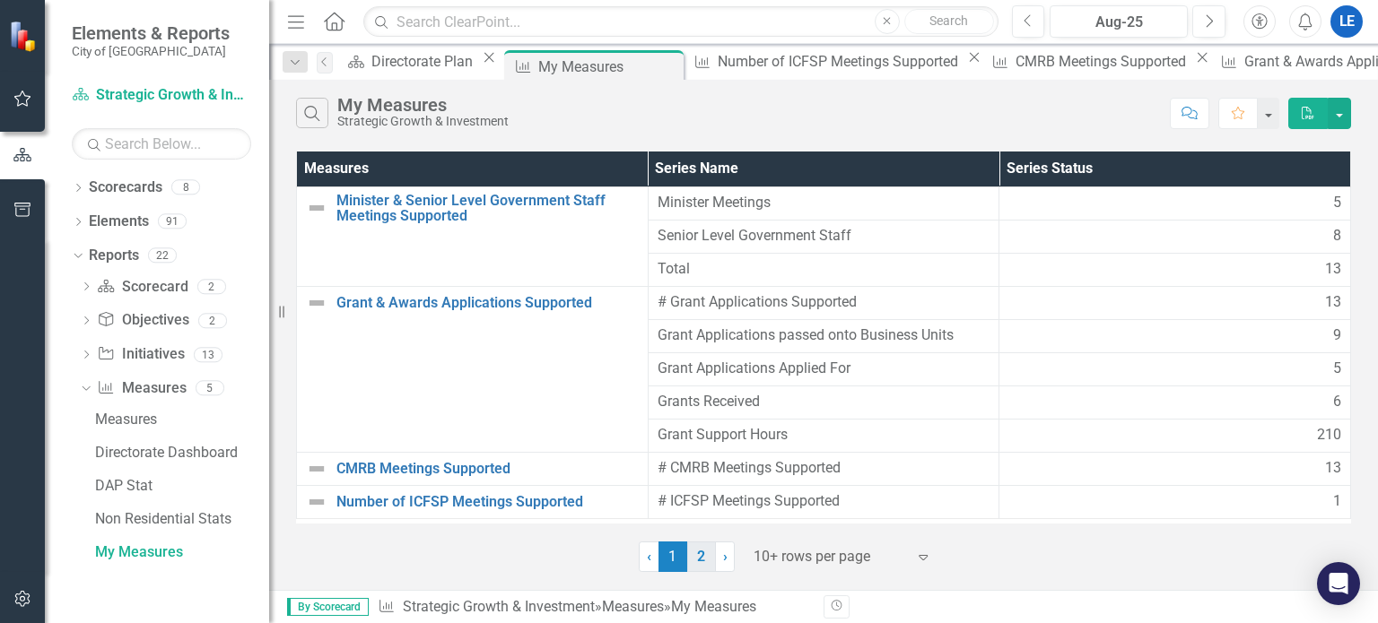
click at [702, 554] on link "2" at bounding box center [701, 557] width 29 height 31
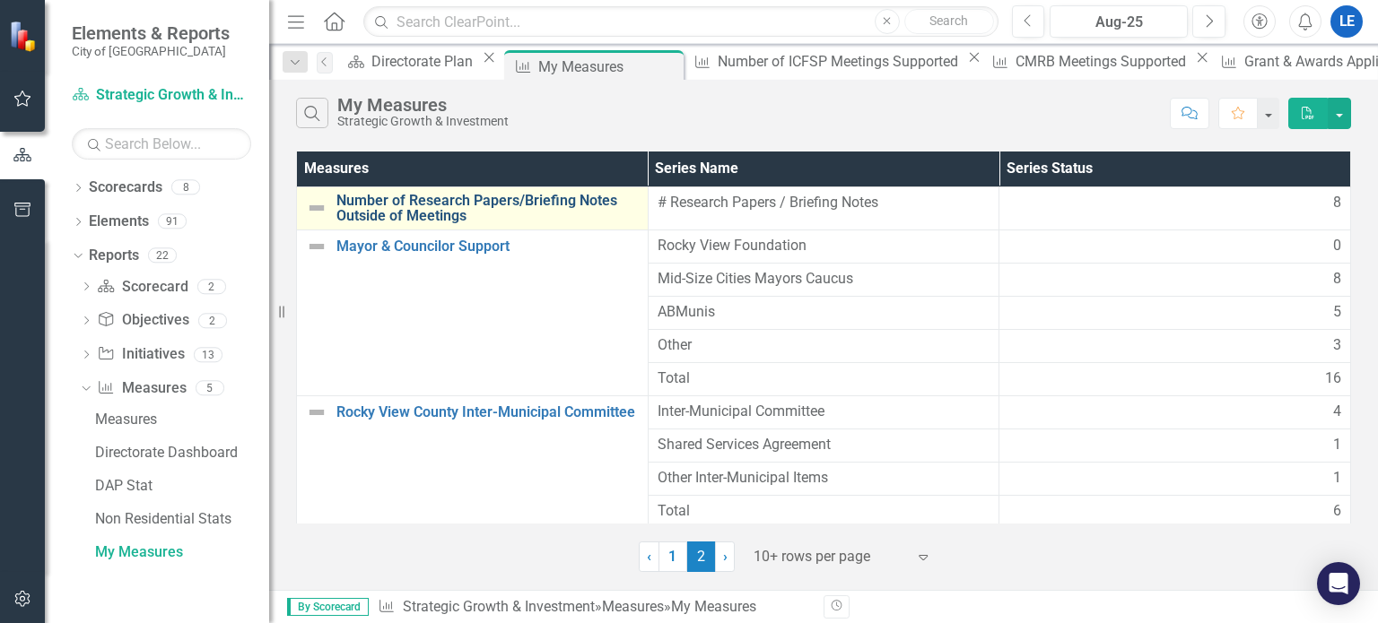
click at [433, 196] on link "Number of Research Papers/Briefing Notes Outside of Meetings" at bounding box center [487, 208] width 302 height 31
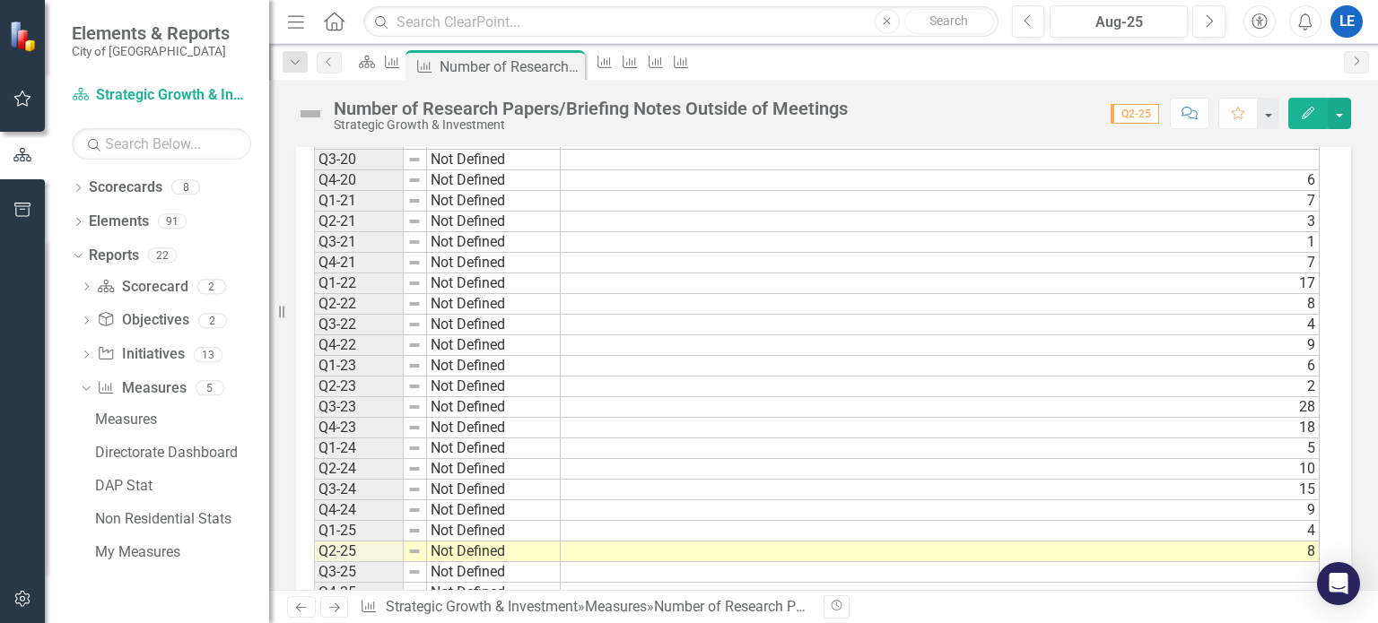
scroll to position [1102, 0]
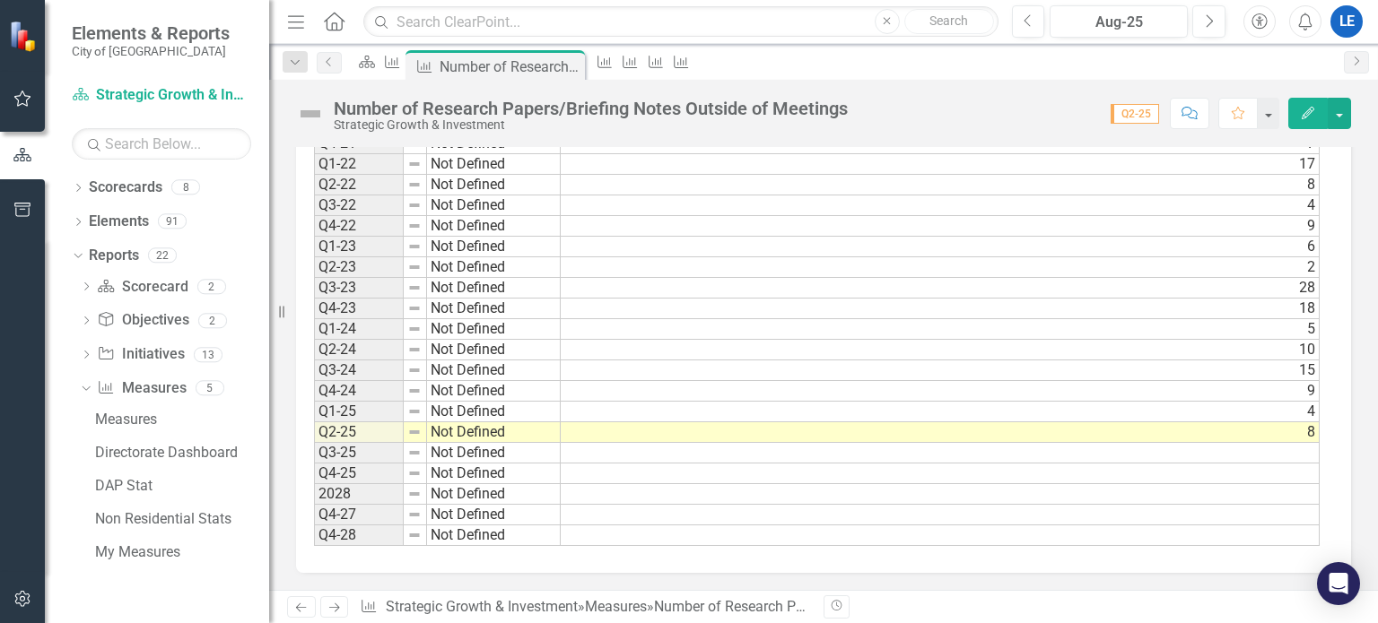
click at [825, 445] on td at bounding box center [940, 453] width 759 height 21
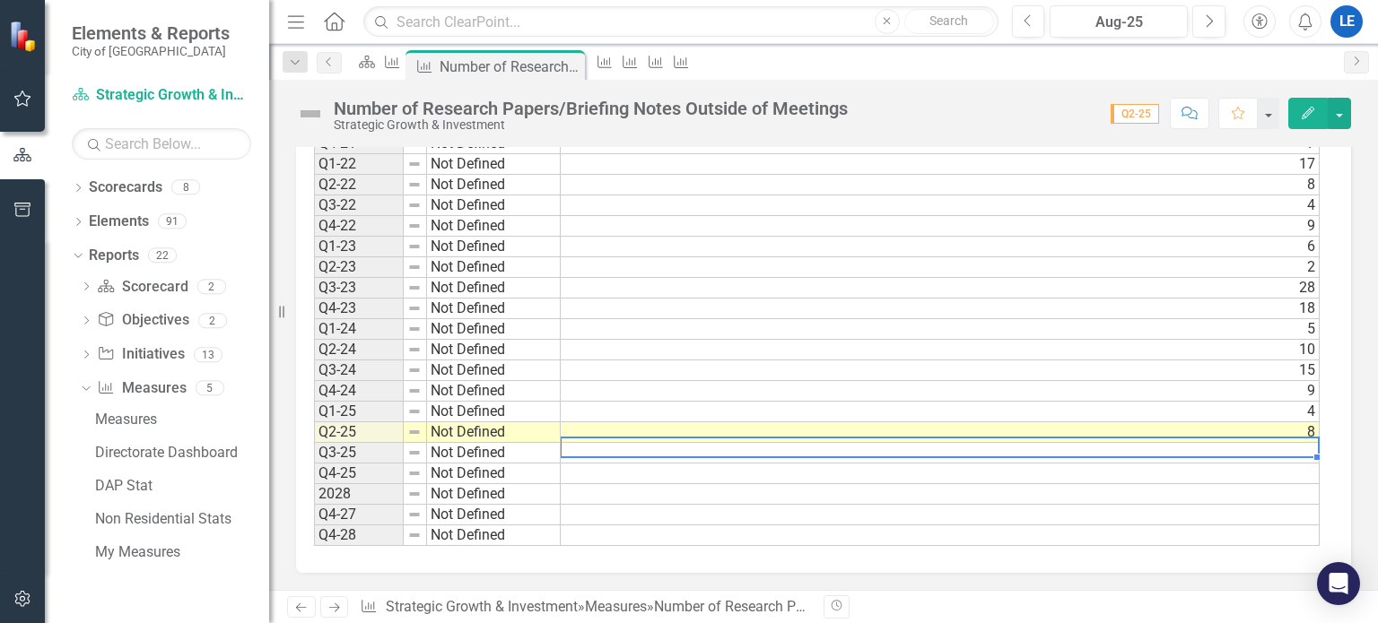
type textarea "4"
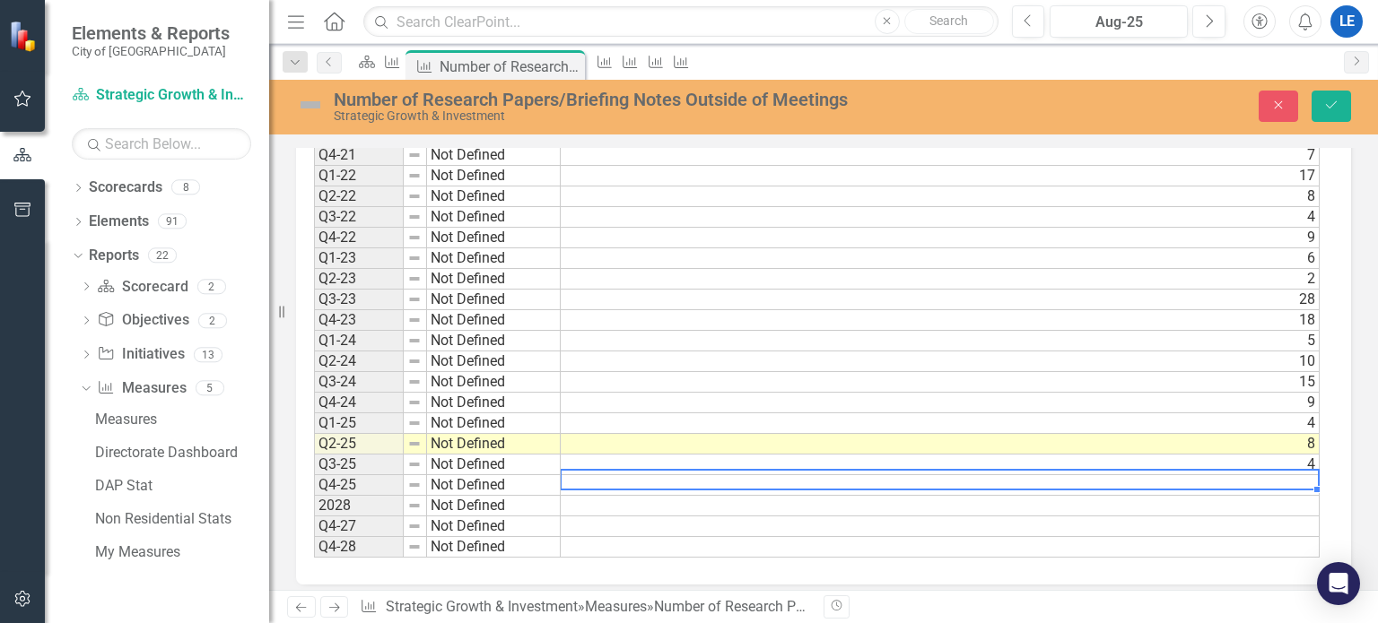
scroll to position [1112, 0]
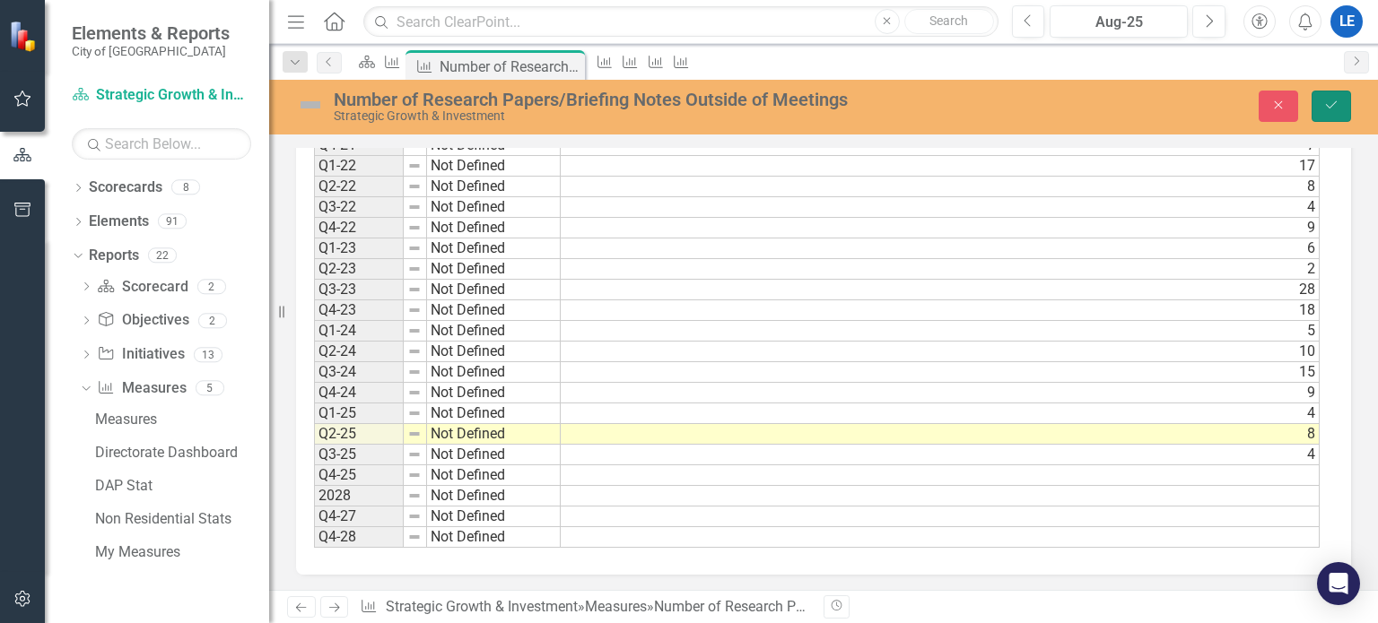
click at [1329, 101] on icon "Save" at bounding box center [1331, 105] width 16 height 13
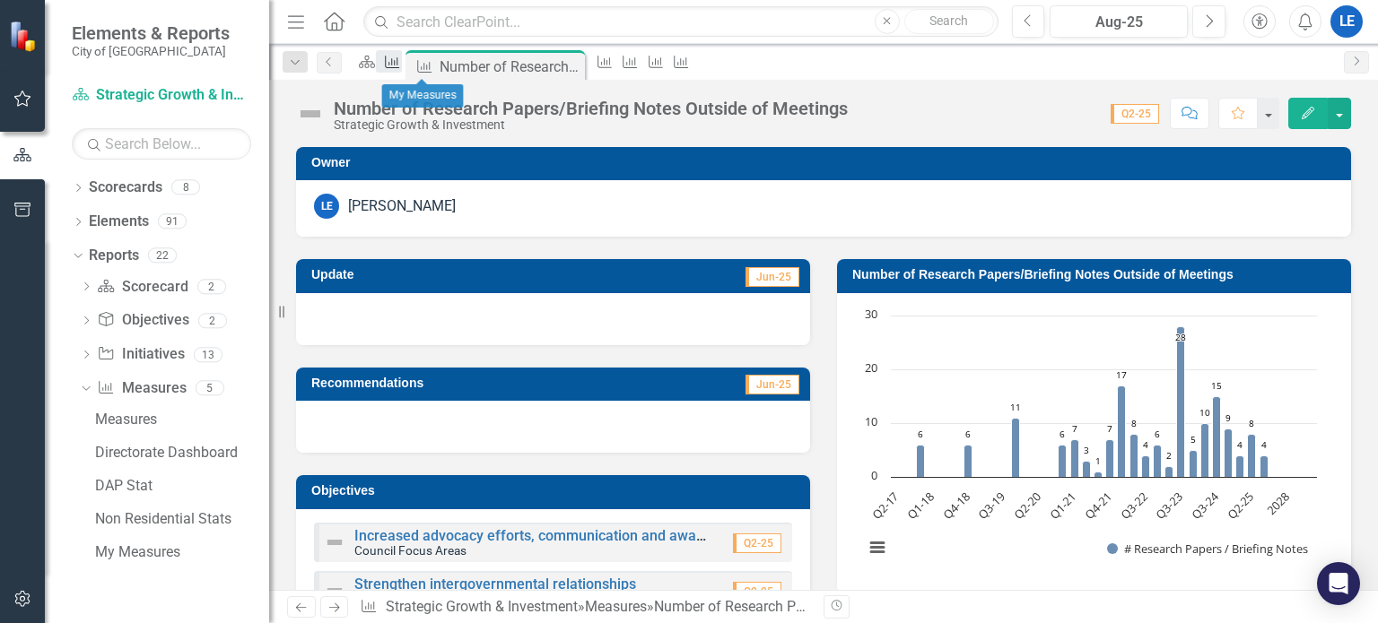
click at [401, 65] on icon "Measure" at bounding box center [392, 62] width 18 height 14
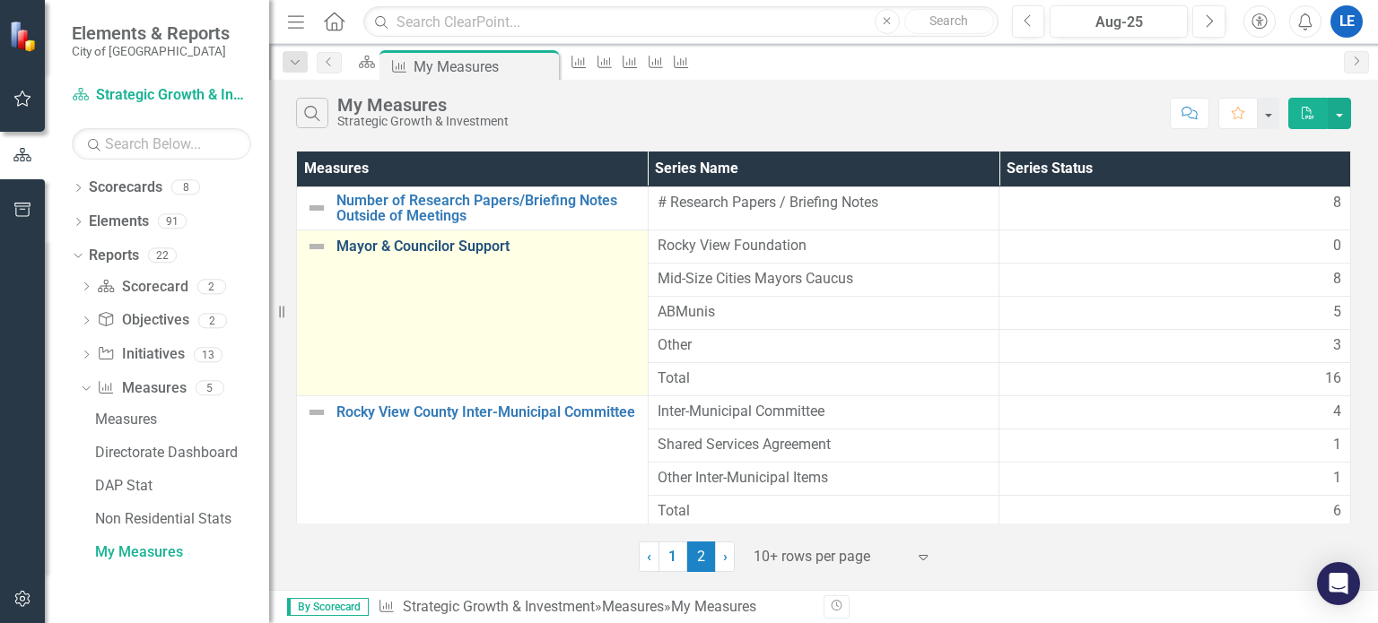
click at [425, 243] on link "Mayor & Councilor Support" at bounding box center [487, 247] width 302 height 16
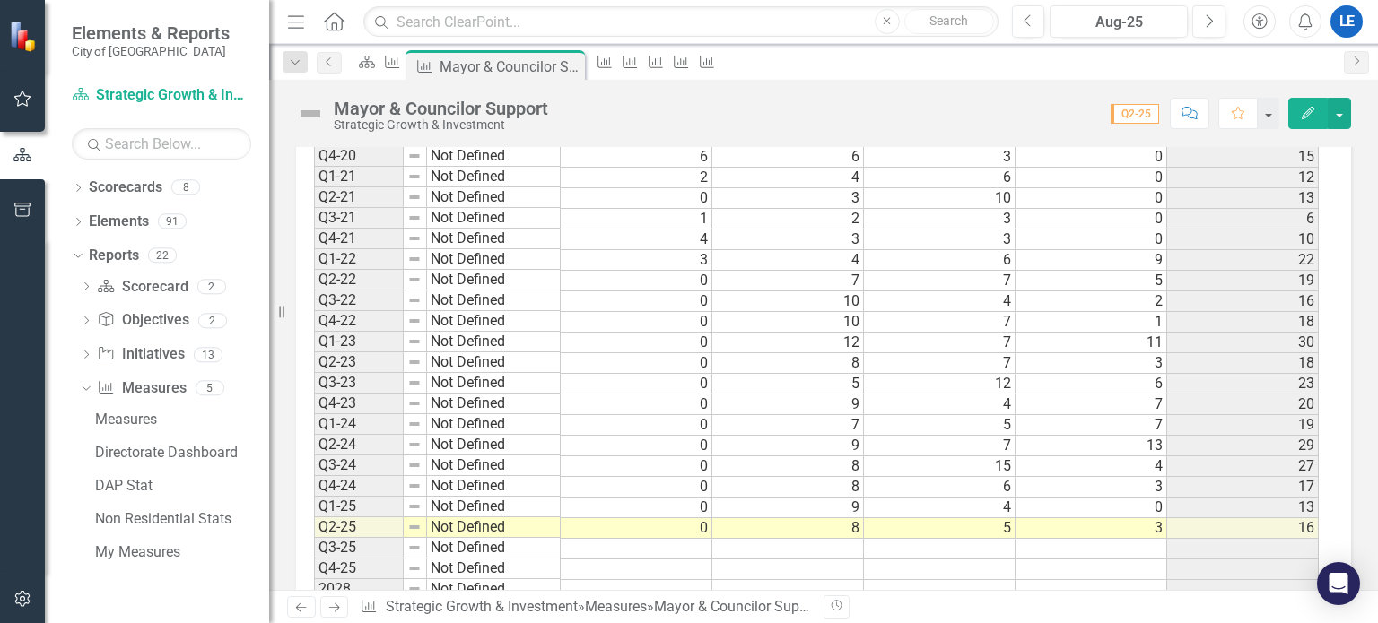
scroll to position [1116, 0]
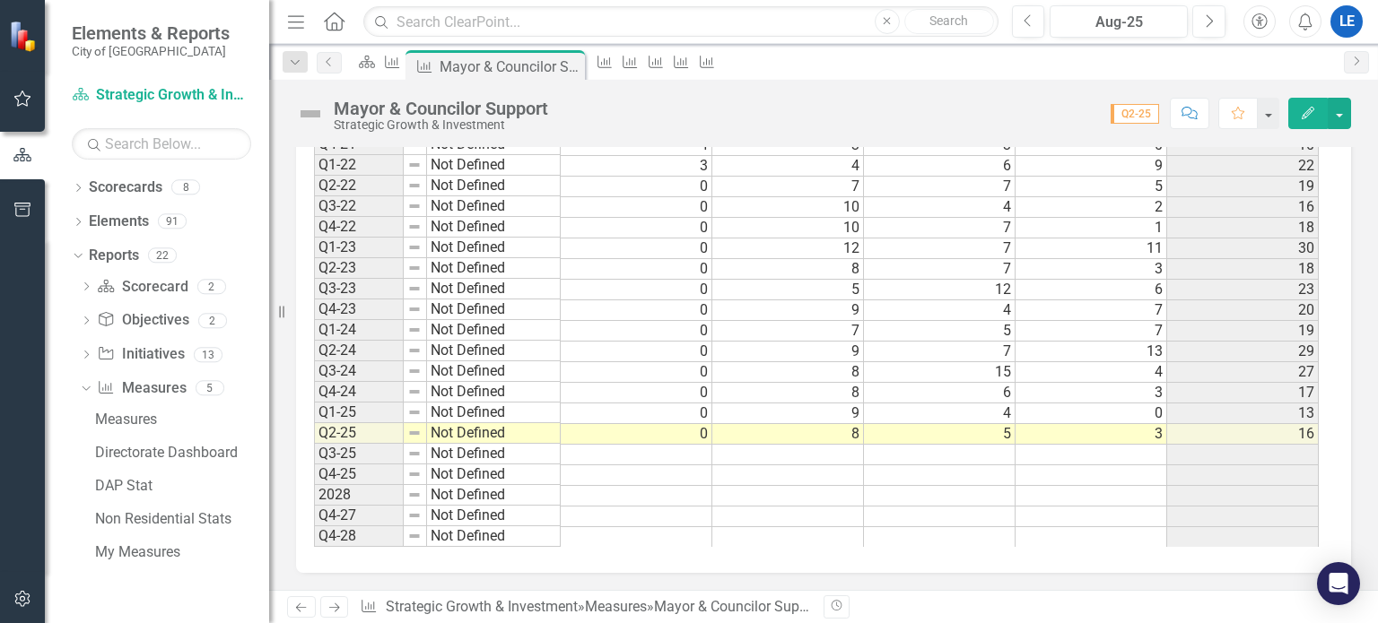
click at [658, 448] on td at bounding box center [637, 455] width 152 height 21
type textarea "0"
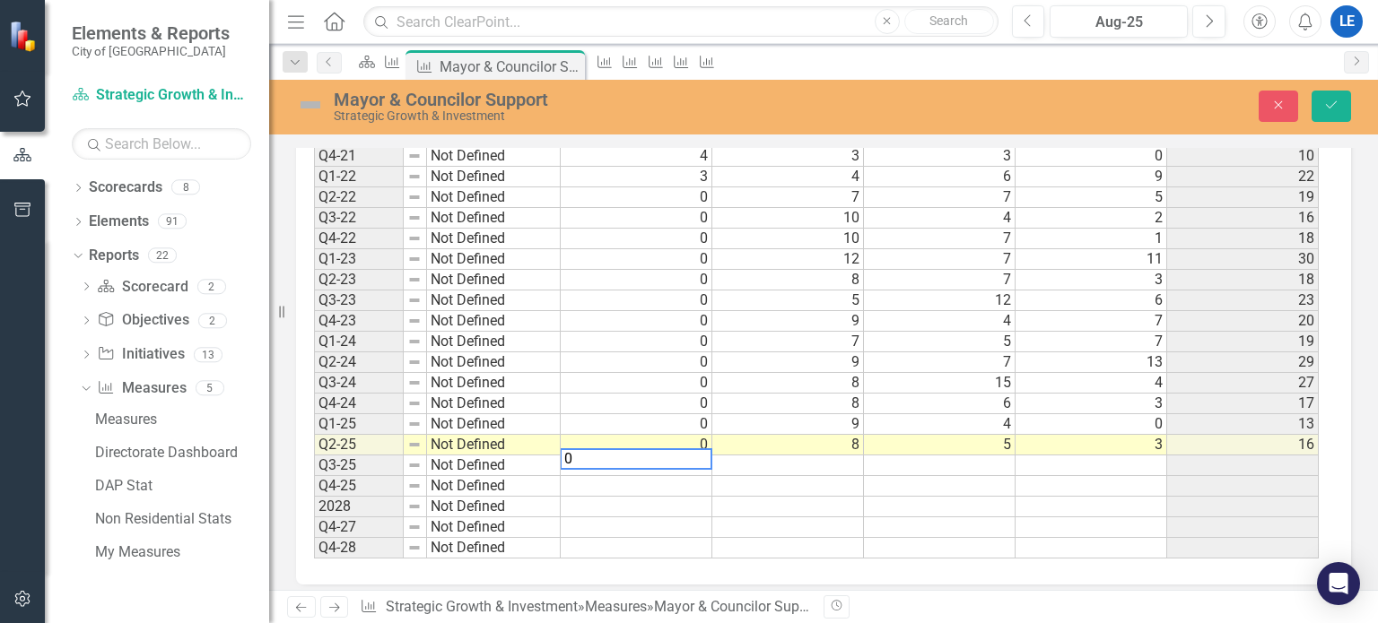
scroll to position [1126, 0]
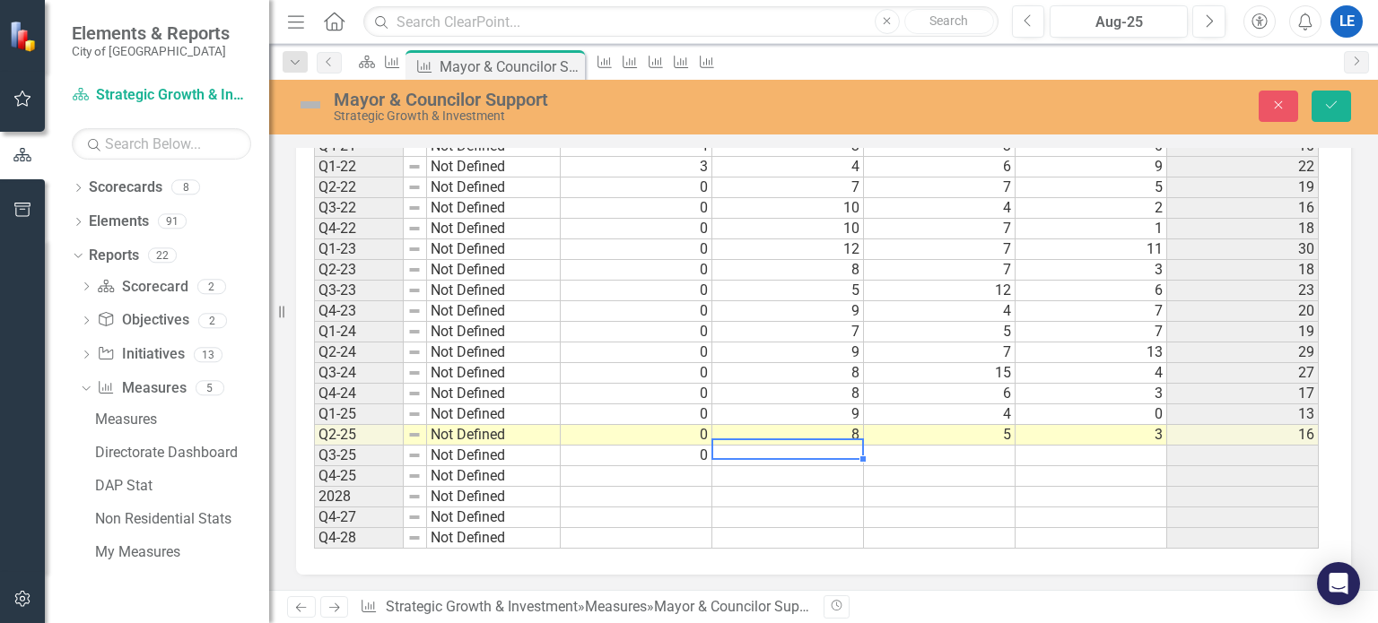
type textarea "5"
type textarea "2"
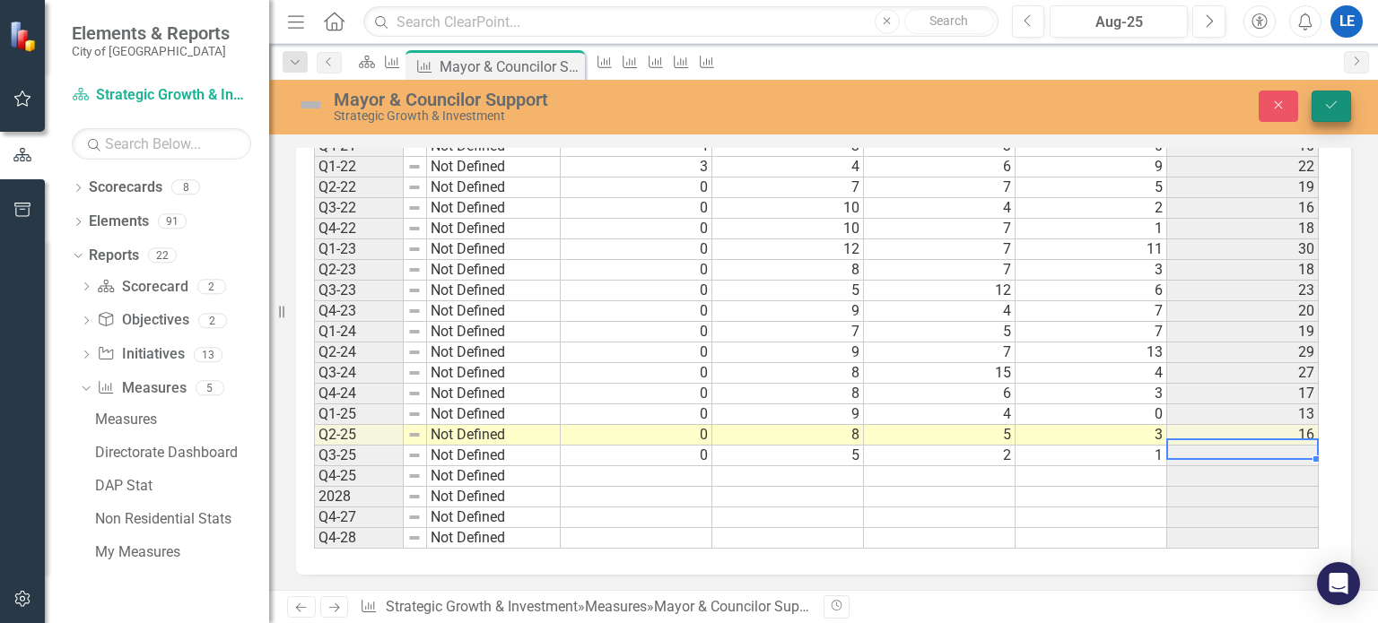
type textarea "1"
click at [1332, 100] on icon "Save" at bounding box center [1331, 105] width 16 height 13
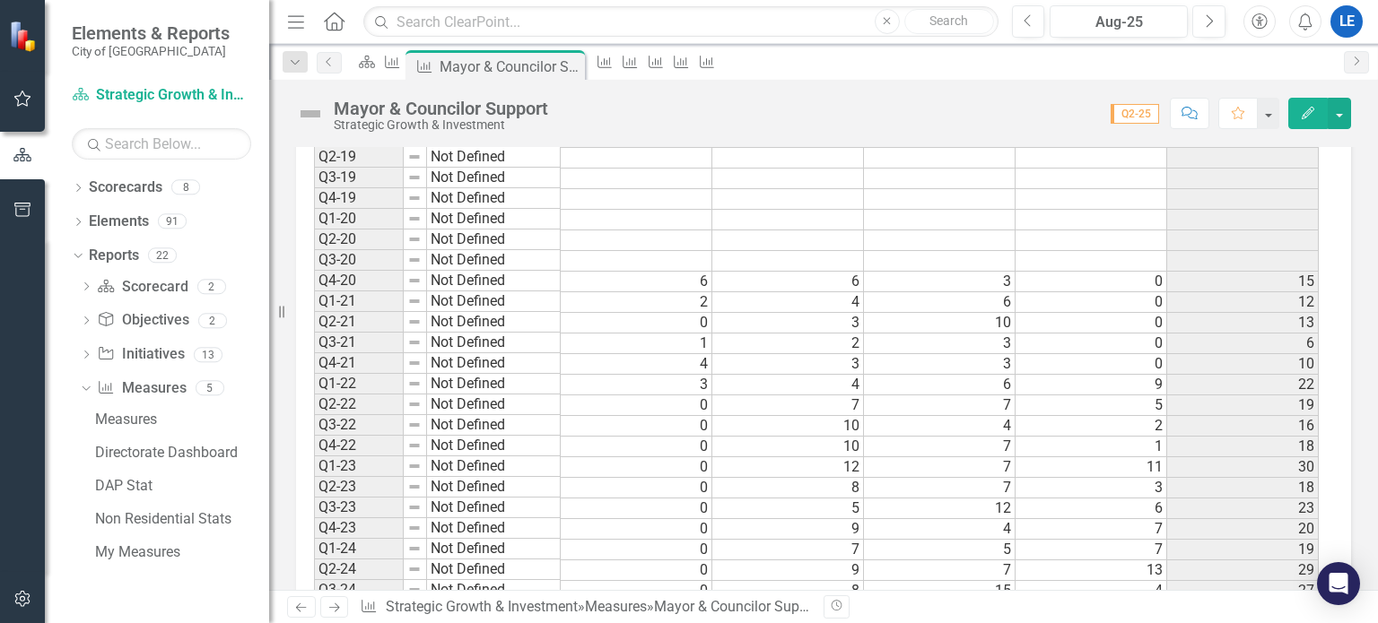
scroll to position [1116, 0]
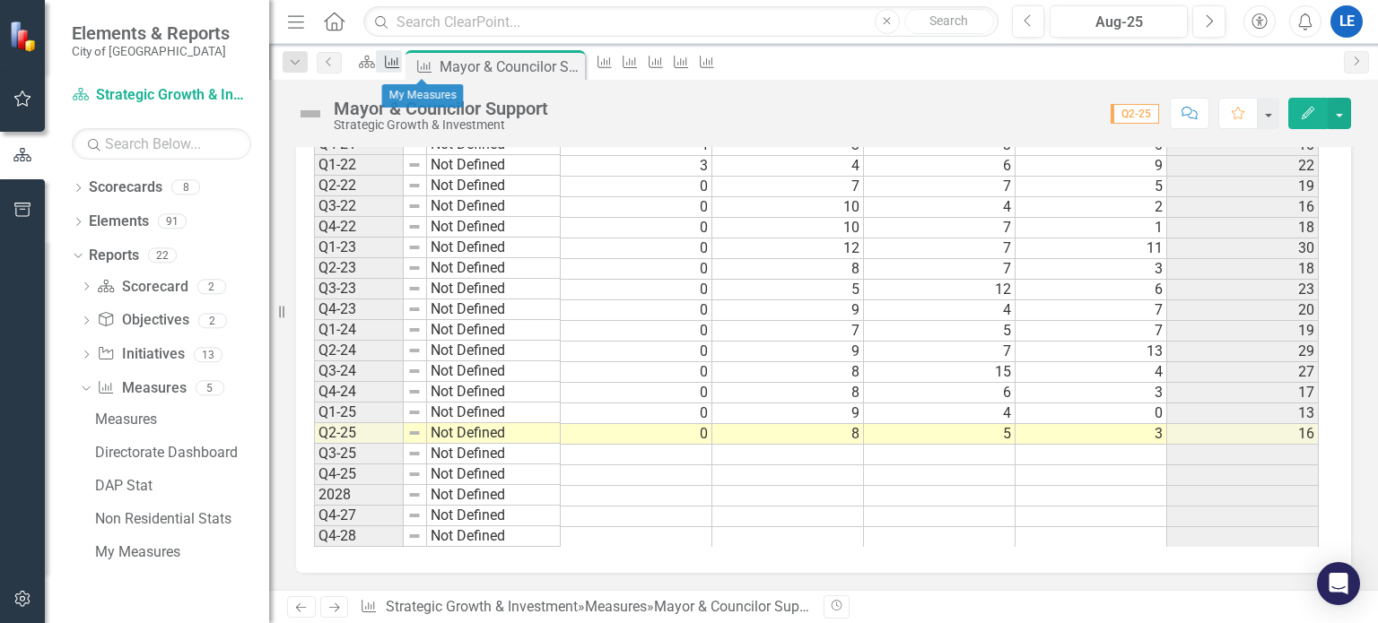
click at [401, 57] on icon "Measure" at bounding box center [392, 62] width 18 height 14
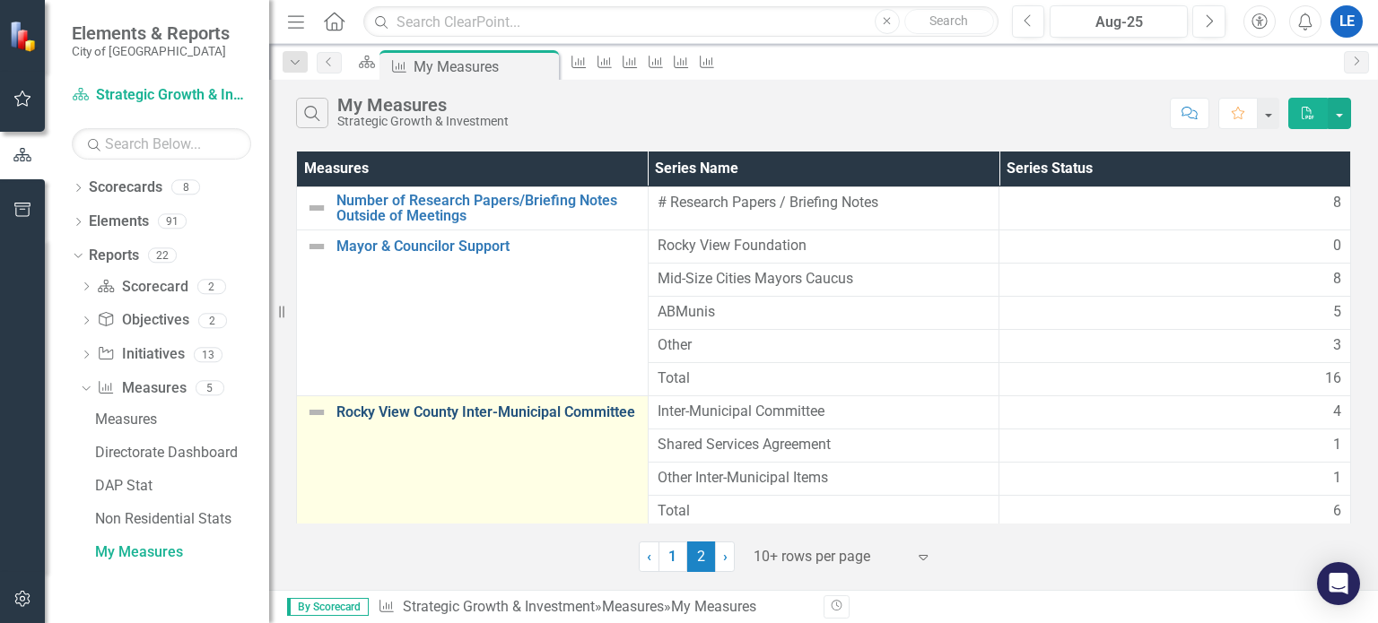
click at [438, 409] on link "Rocky View County Inter-Municipal Committee" at bounding box center [487, 413] width 302 height 16
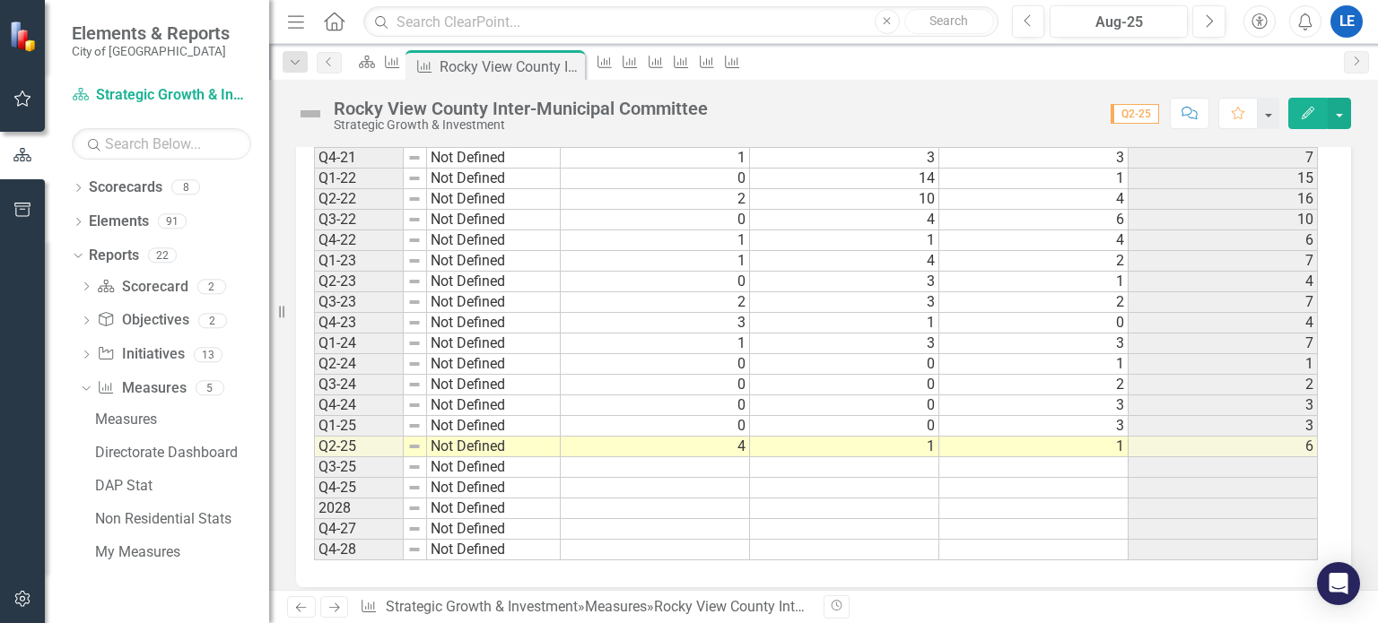
scroll to position [1102, 0]
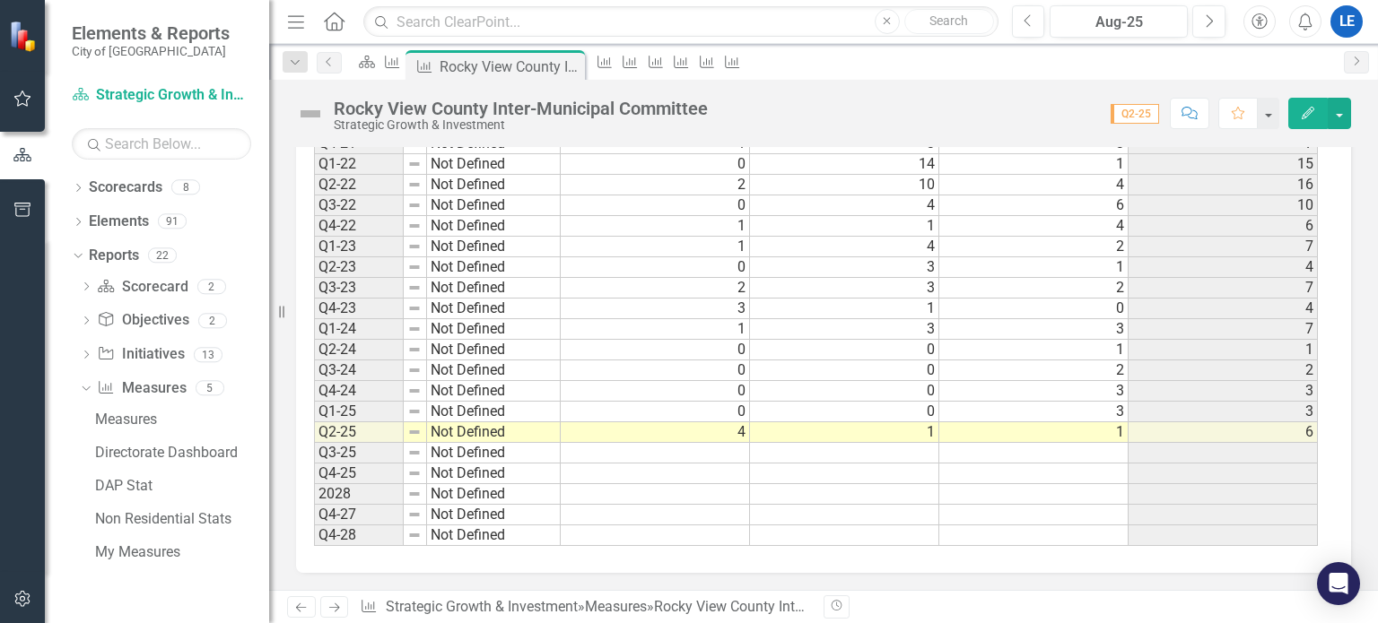
click at [670, 448] on td at bounding box center [655, 453] width 189 height 21
type textarea "0"
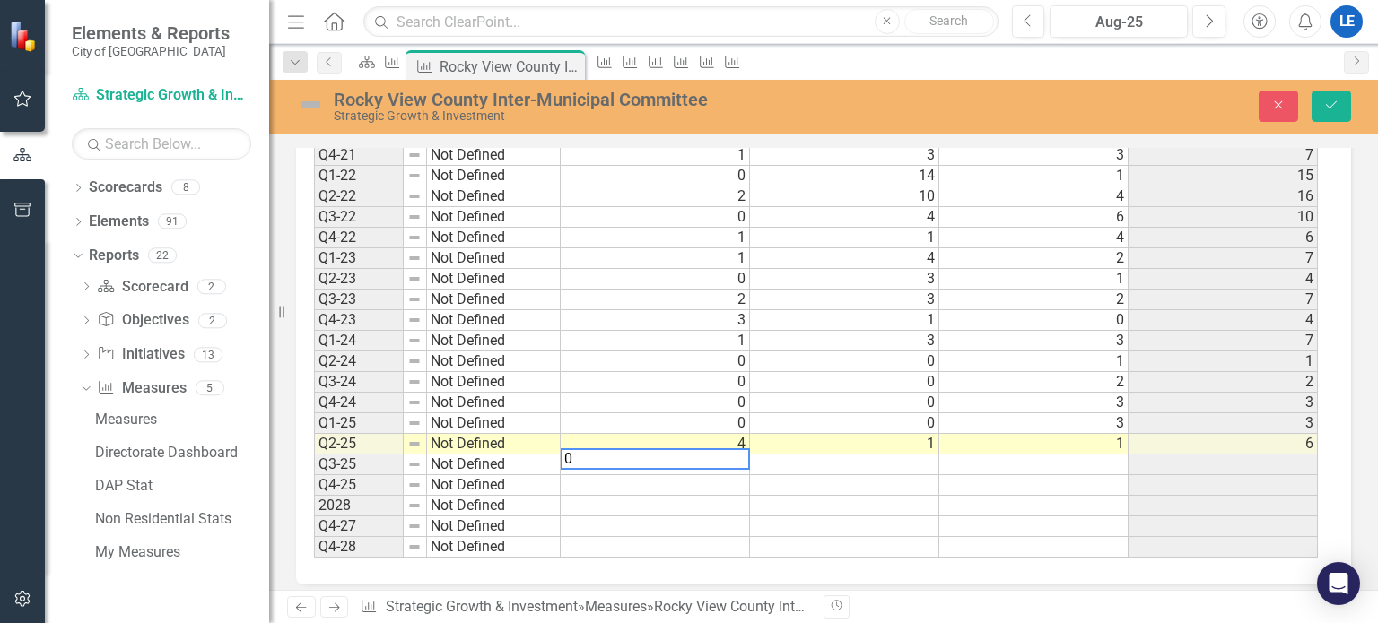
scroll to position [1112, 0]
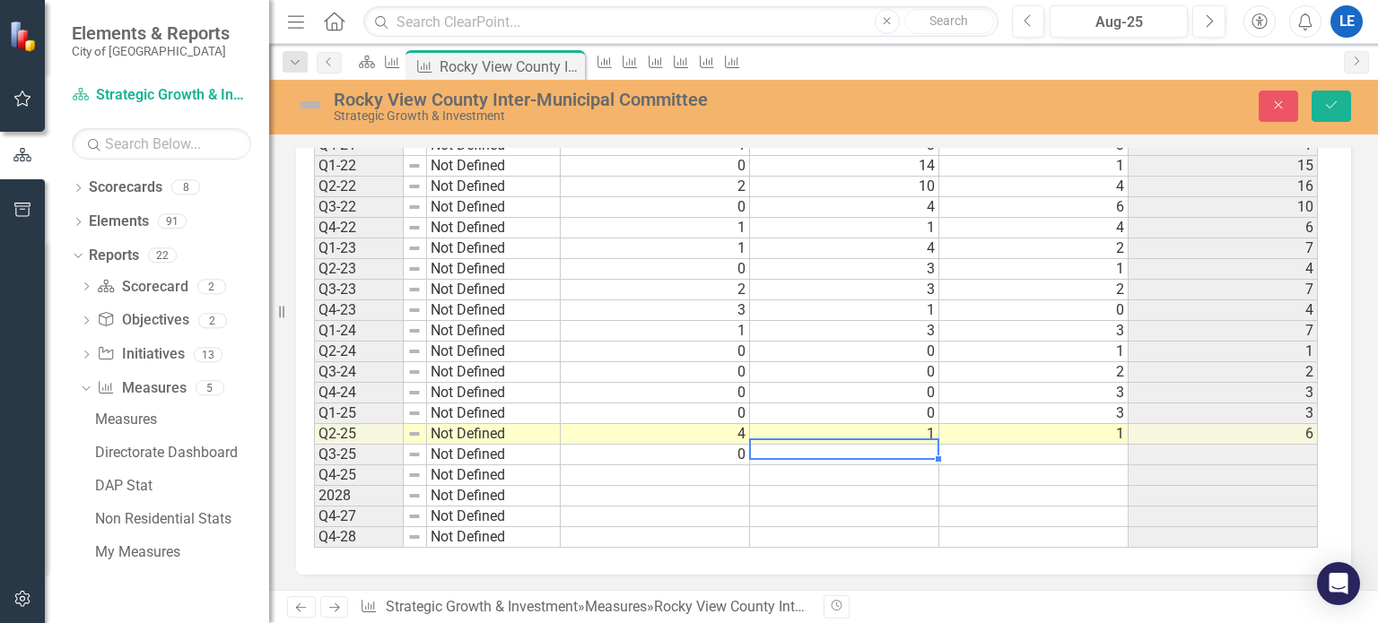
type textarea "0"
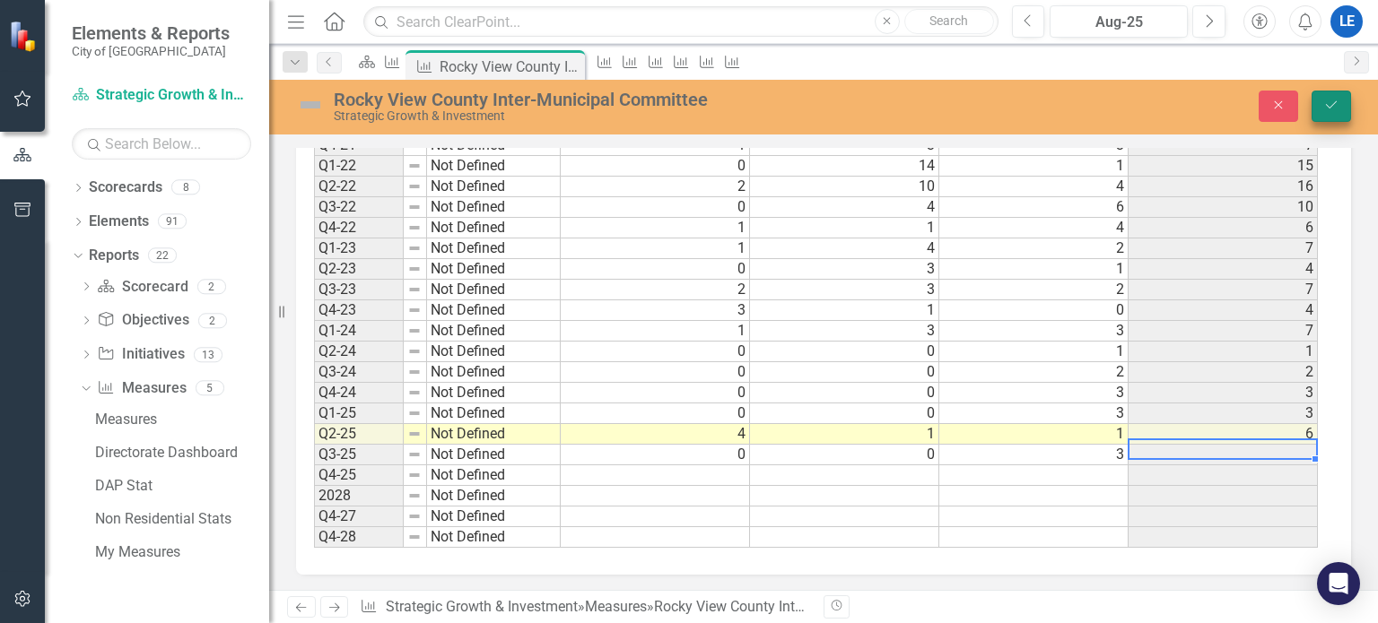
type textarea "3"
click at [1329, 104] on icon "Save" at bounding box center [1331, 105] width 16 height 13
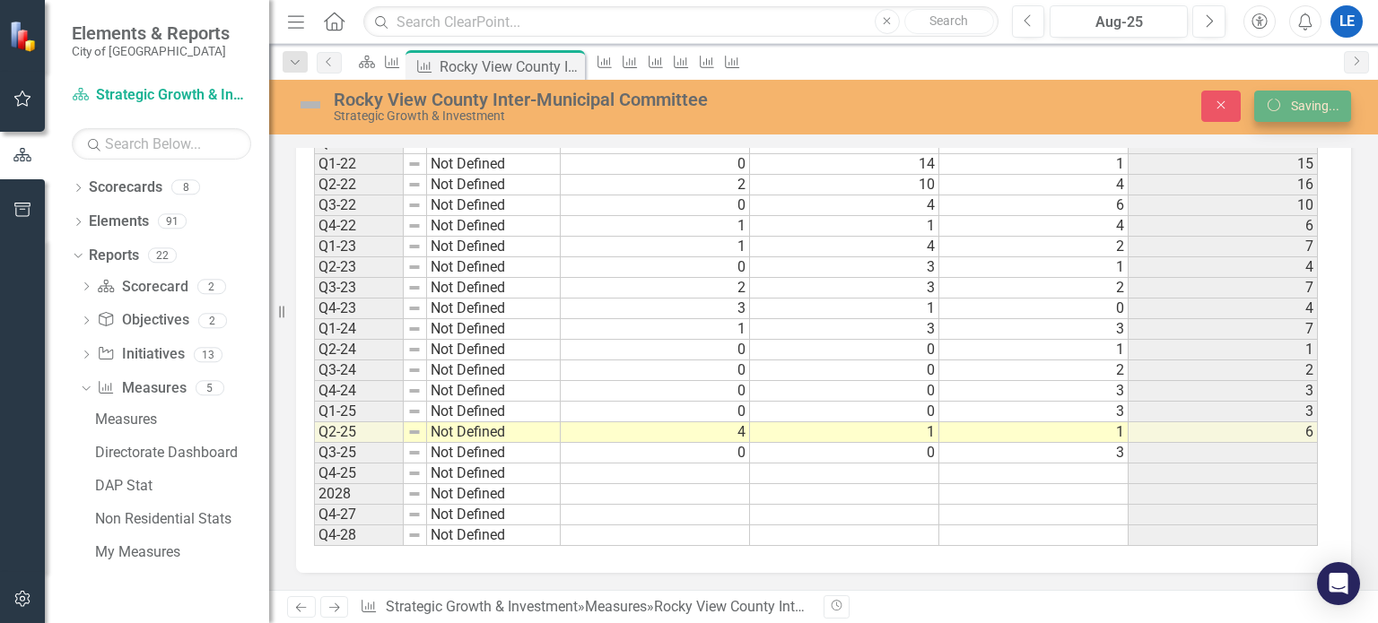
scroll to position [1102, 0]
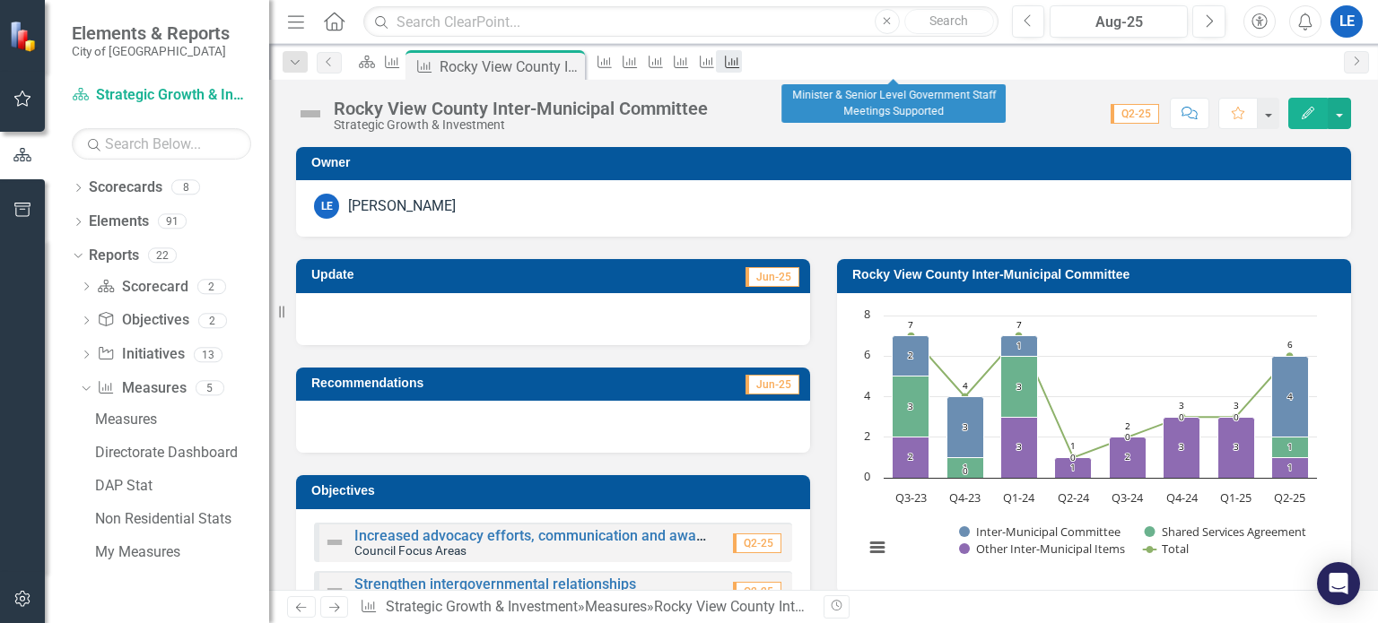
click at [741, 62] on icon "Measure" at bounding box center [732, 62] width 18 height 14
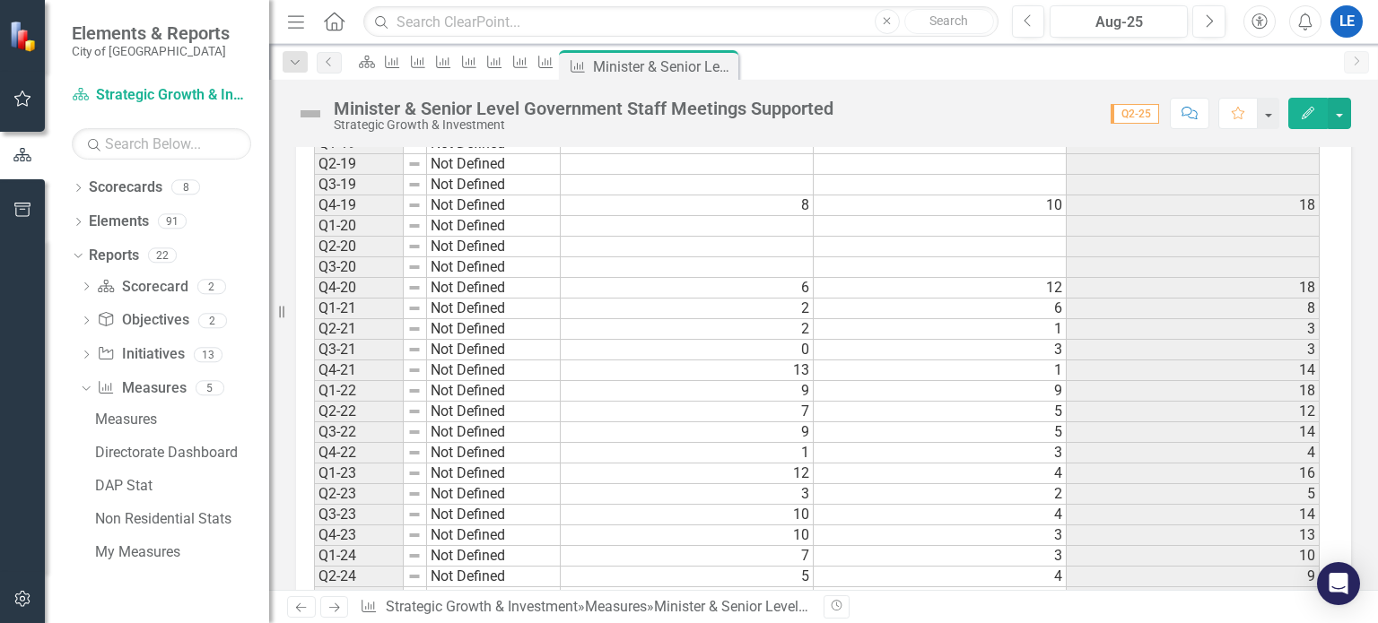
scroll to position [718, 0]
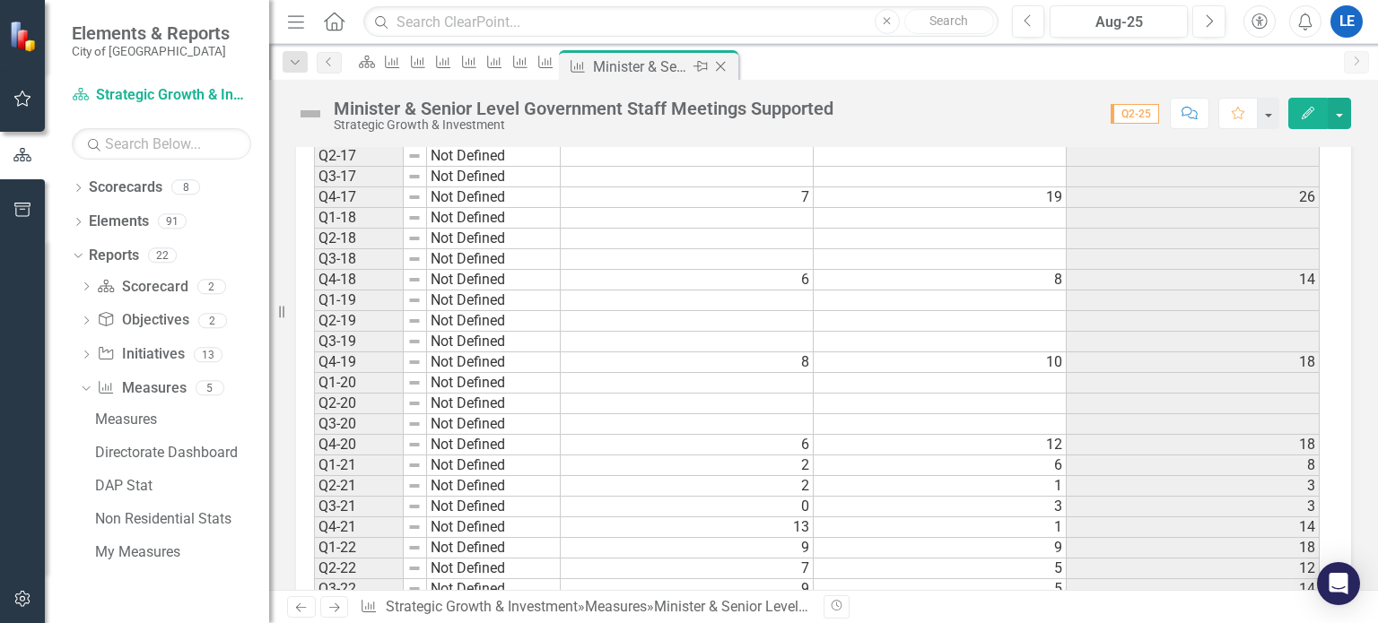
click at [729, 64] on icon "Close" at bounding box center [720, 66] width 18 height 14
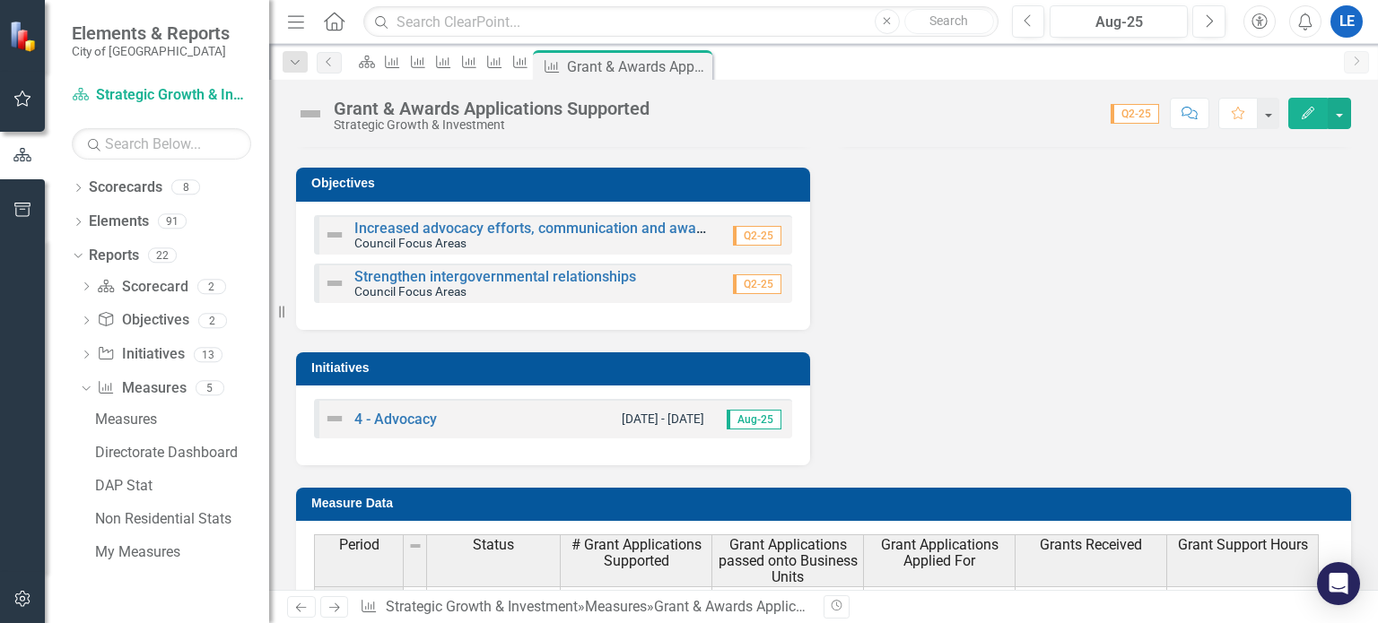
scroll to position [394, 0]
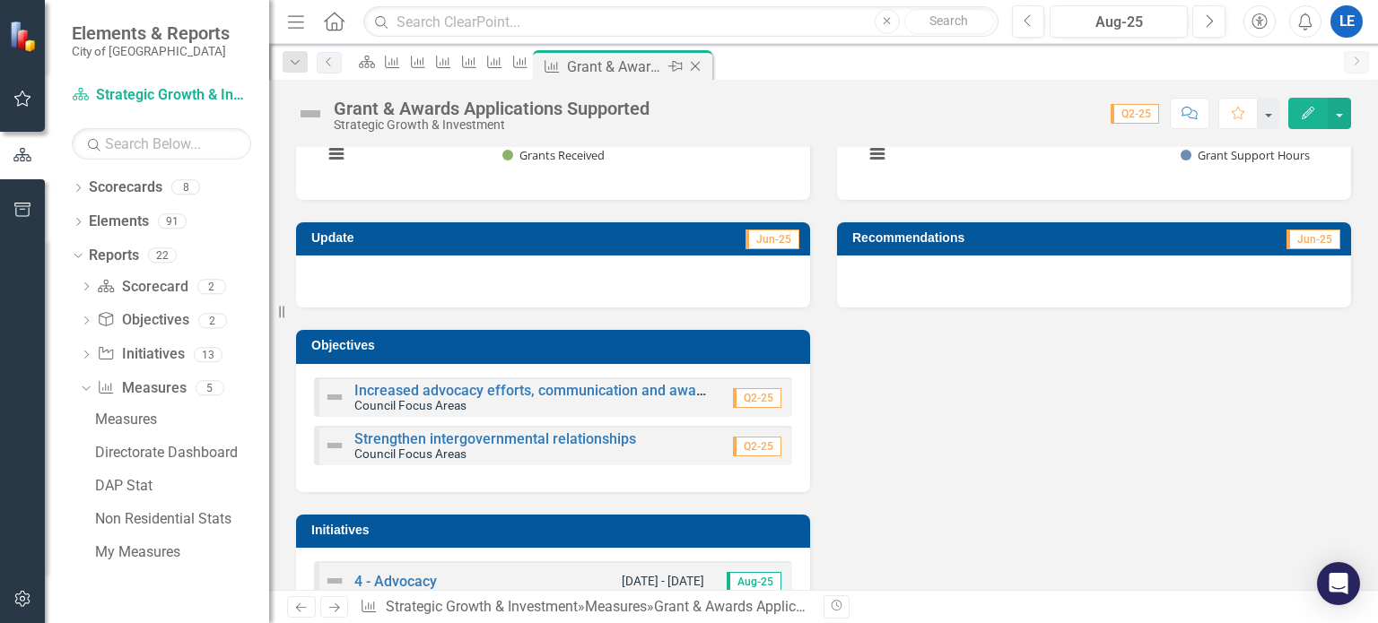
click at [704, 67] on icon "Close" at bounding box center [695, 66] width 18 height 14
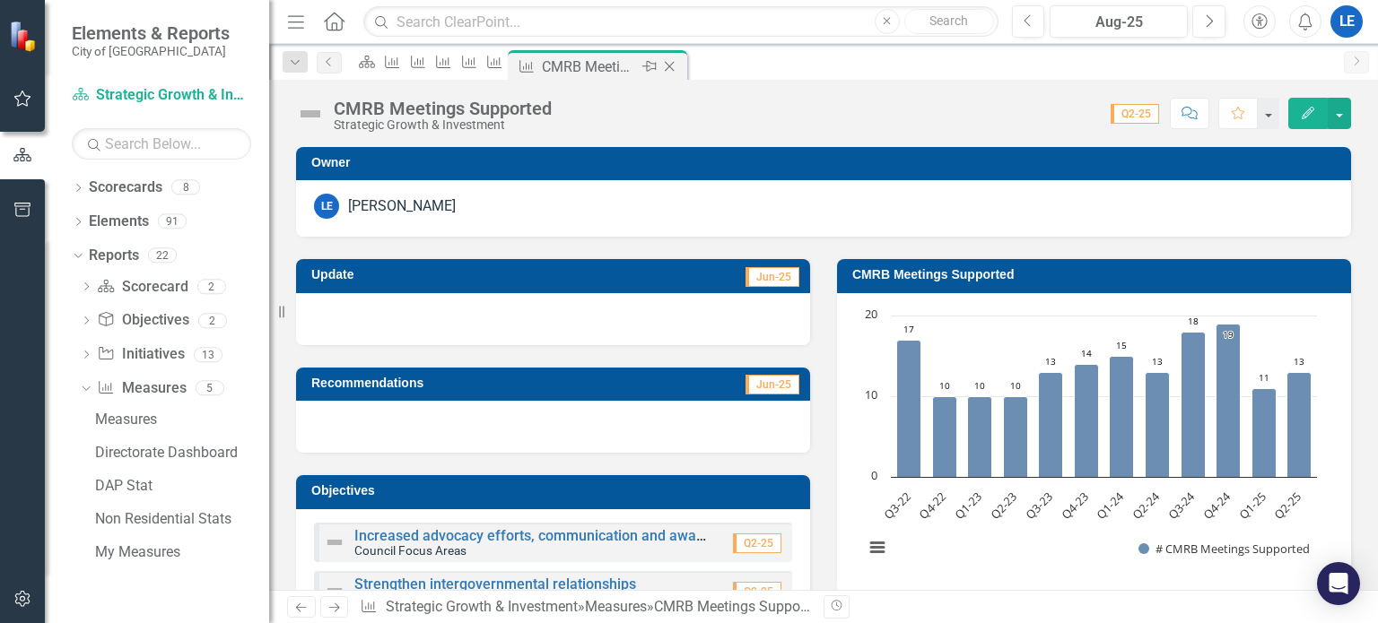
click at [678, 63] on icon "Close" at bounding box center [669, 66] width 18 height 14
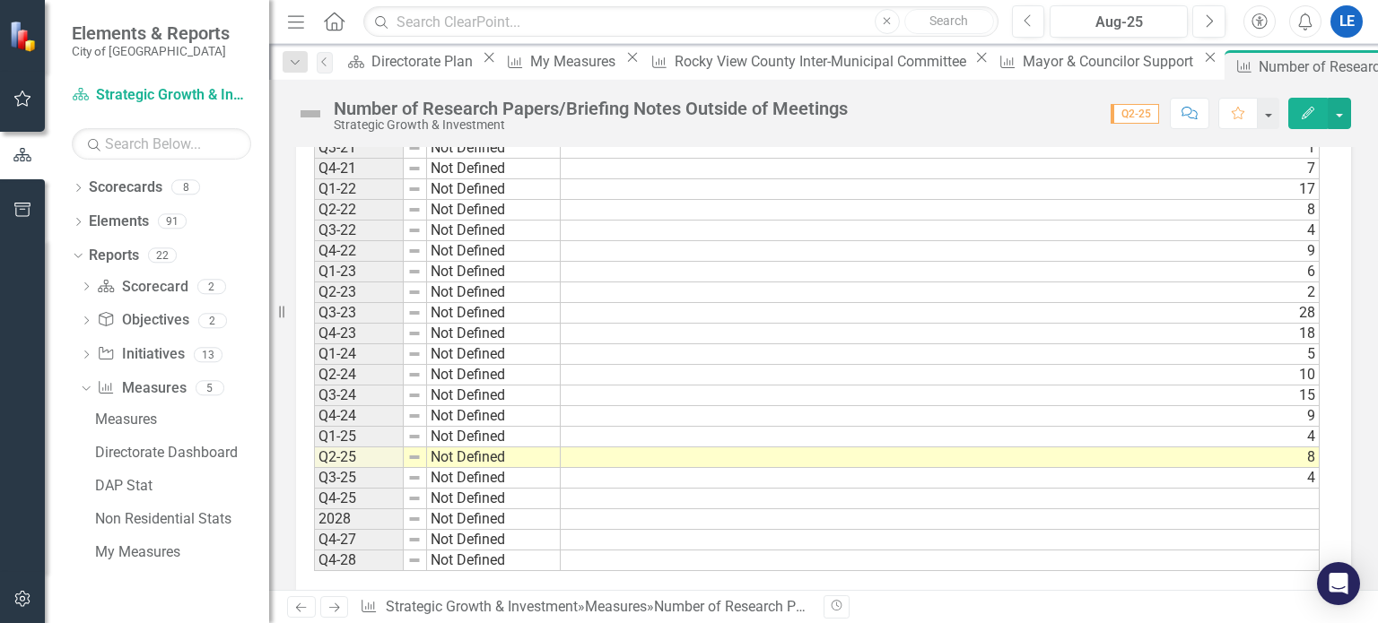
scroll to position [359, 0]
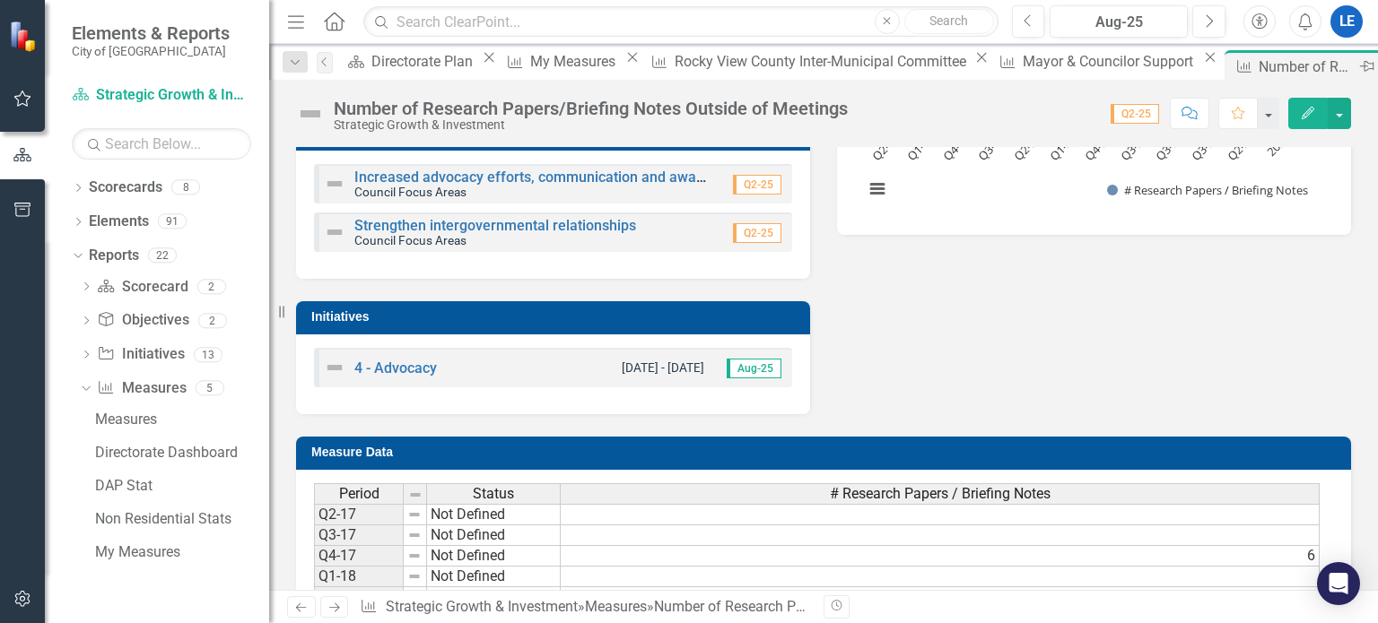
click at [1377, 65] on icon "Close" at bounding box center [1387, 66] width 18 height 14
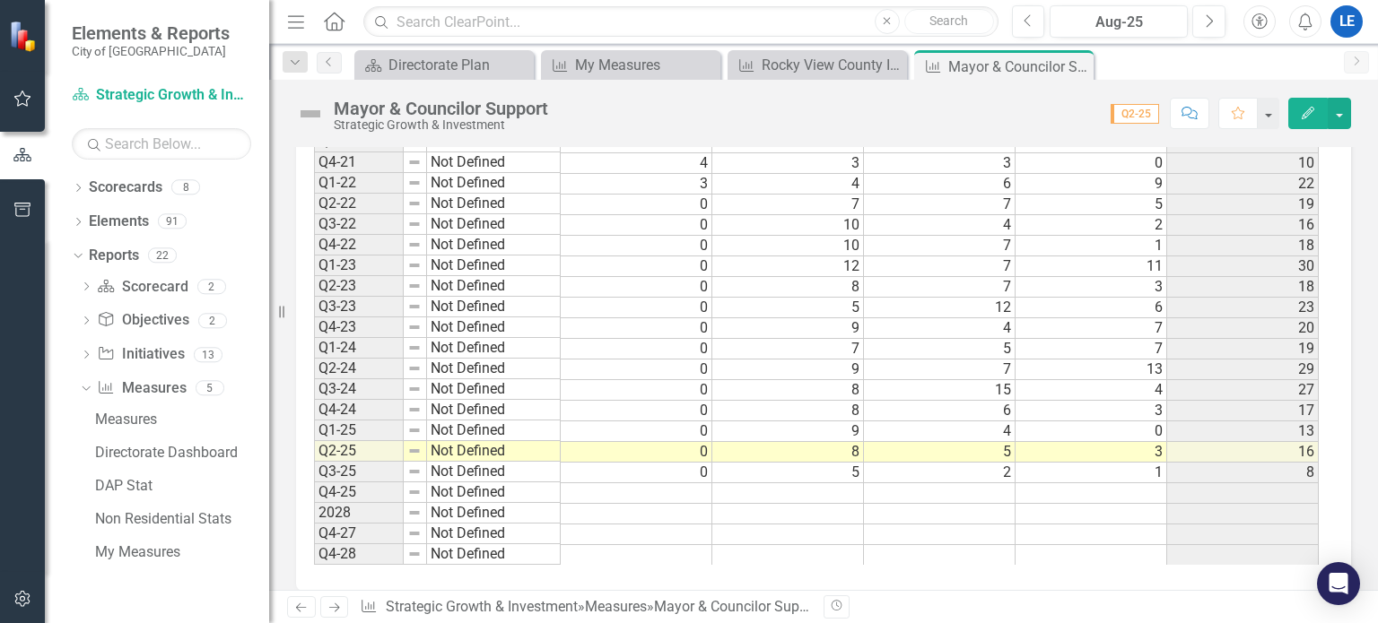
scroll to position [1116, 0]
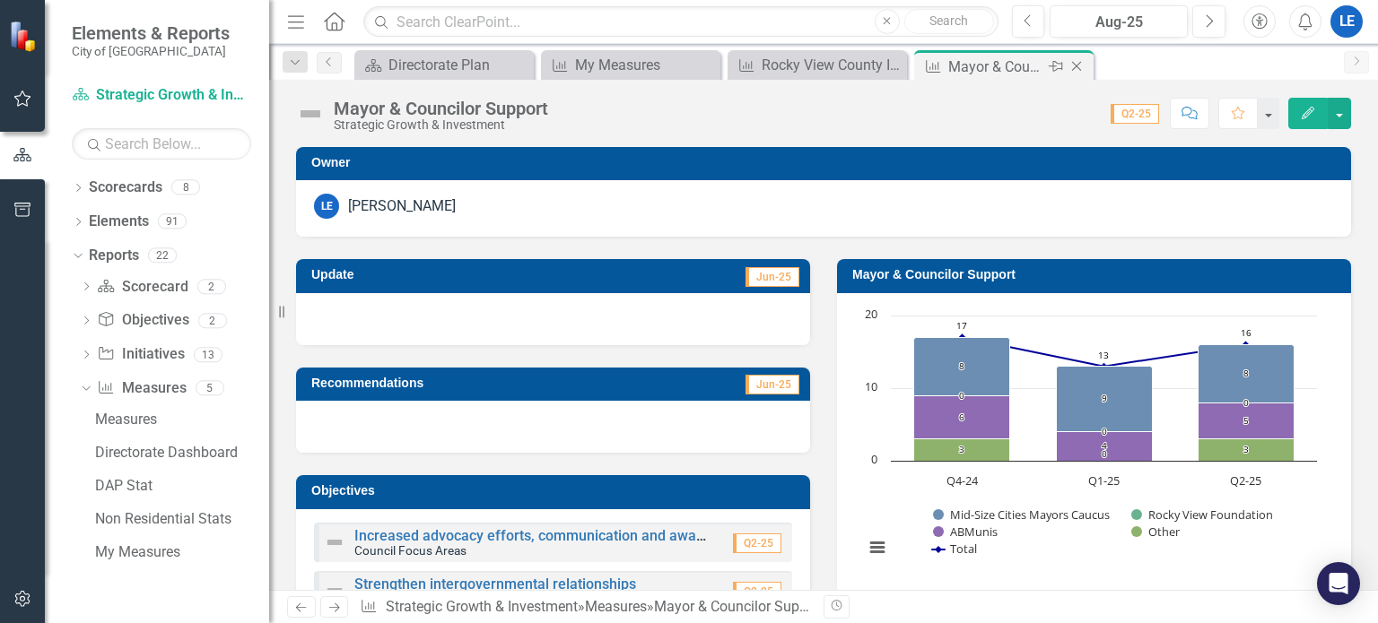
click at [1077, 61] on icon "Close" at bounding box center [1077, 66] width 18 height 14
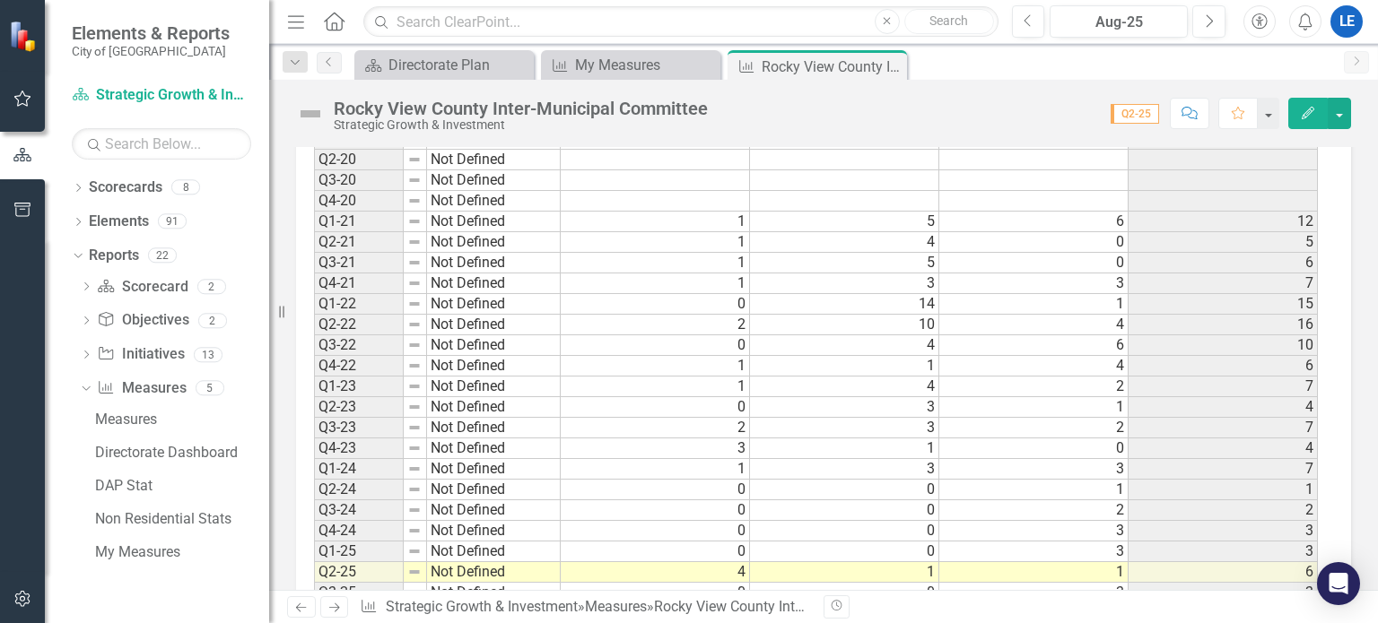
scroll to position [987, 0]
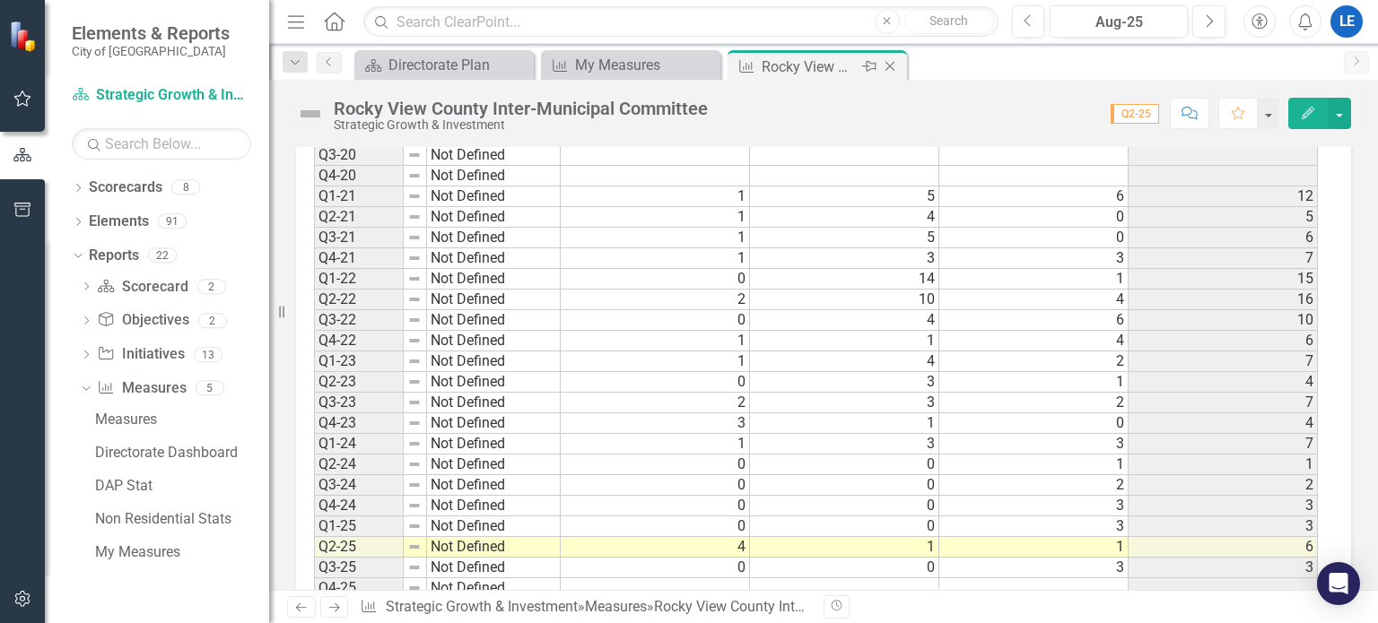
click at [891, 63] on icon "Close" at bounding box center [890, 66] width 18 height 14
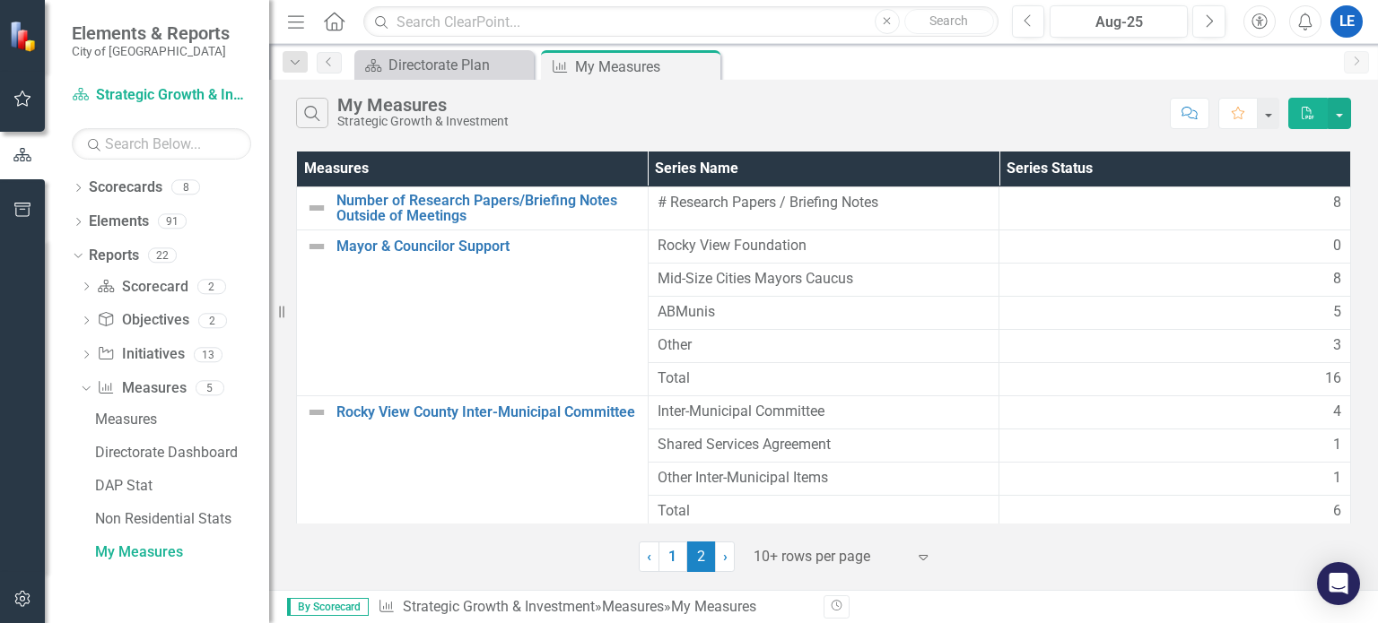
click at [1346, 17] on div "LE" at bounding box center [1346, 21] width 32 height 32
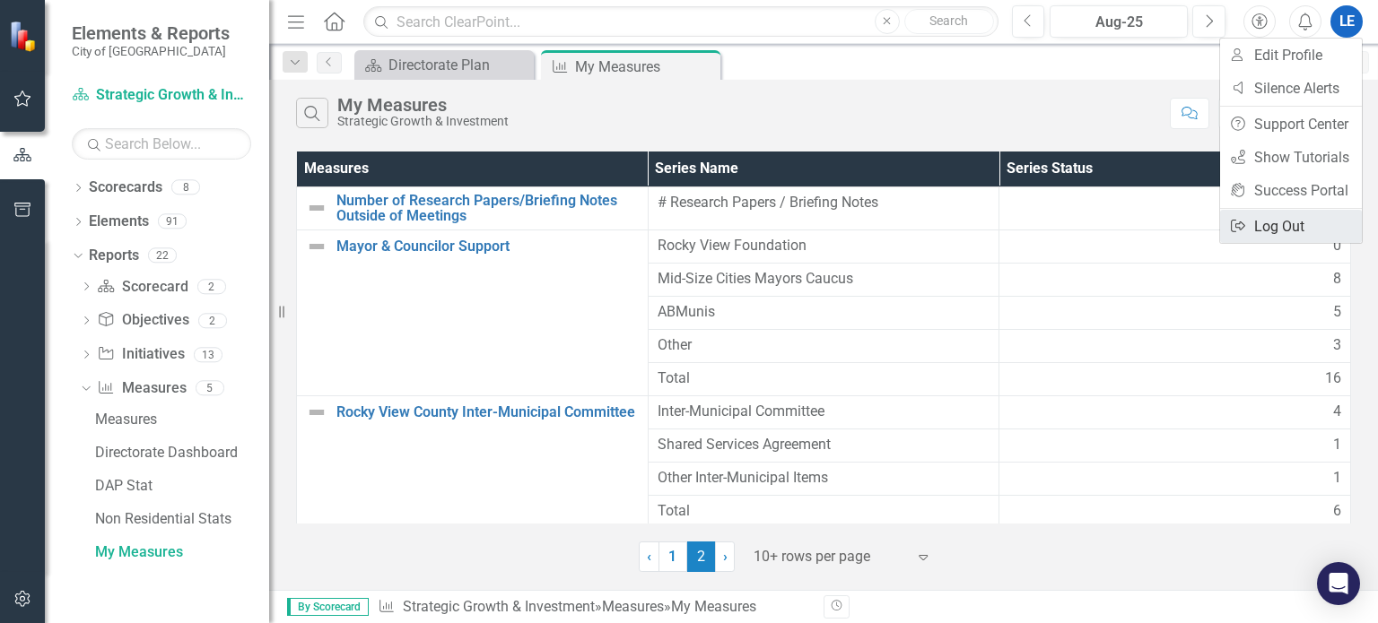
click at [1289, 229] on link "Logout Log Out" at bounding box center [1291, 226] width 142 height 33
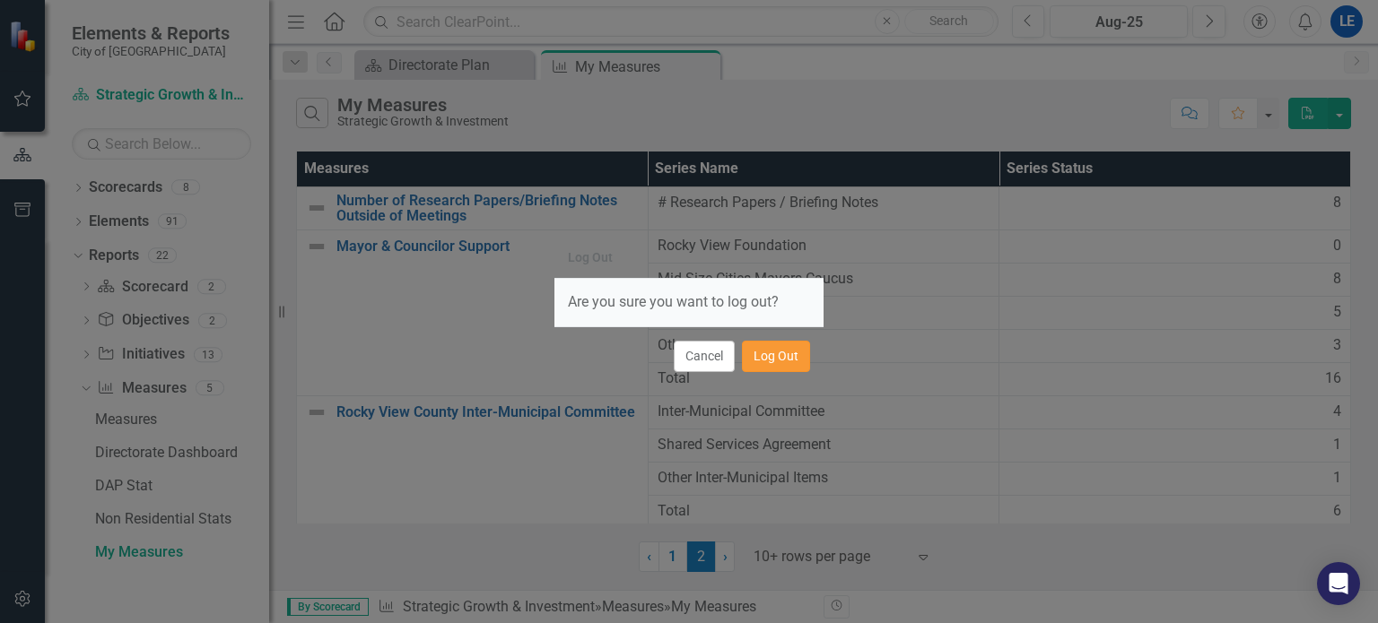
click at [768, 350] on button "Log Out" at bounding box center [776, 356] width 68 height 31
